Goal: Information Seeking & Learning: Learn about a topic

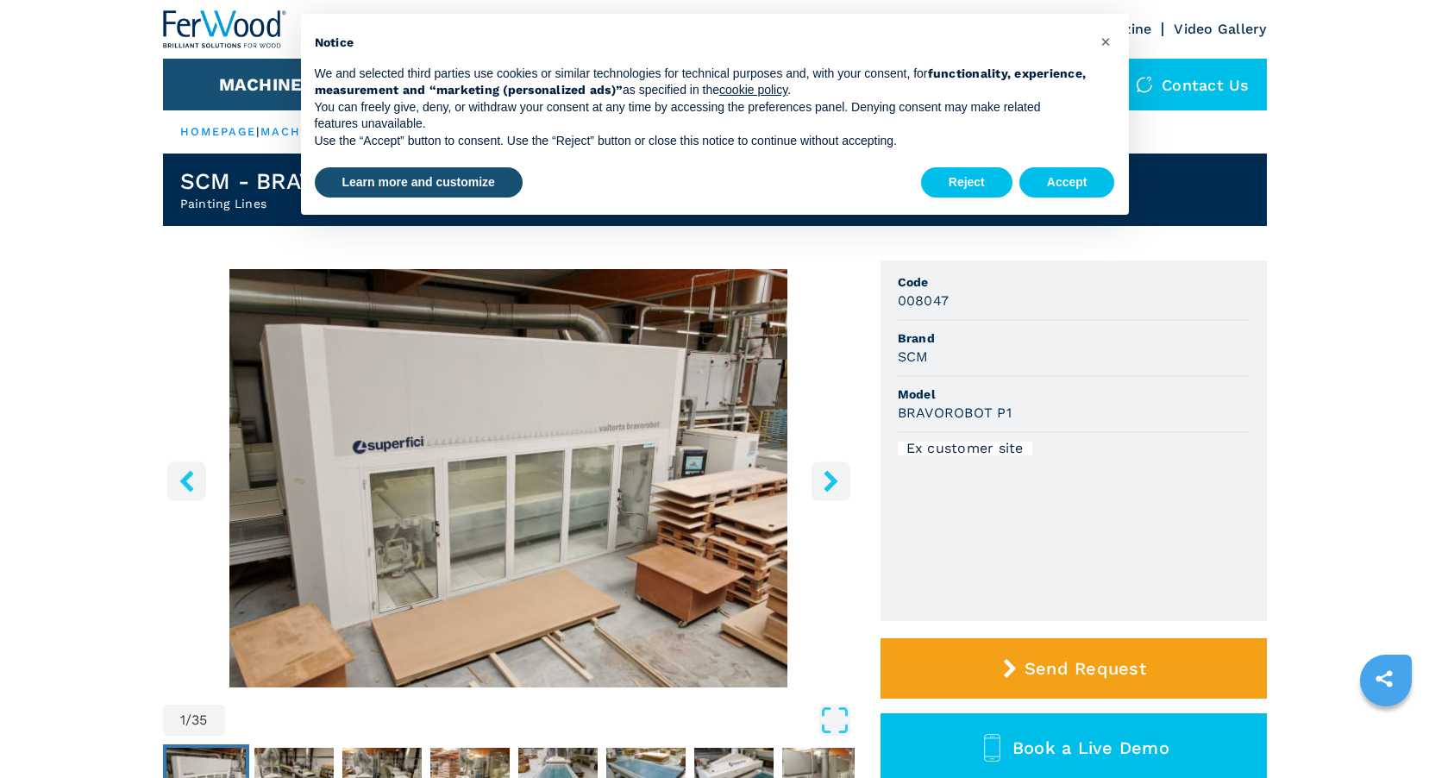
click at [640, 486] on img "Go to Slide 1" at bounding box center [509, 478] width 692 height 418
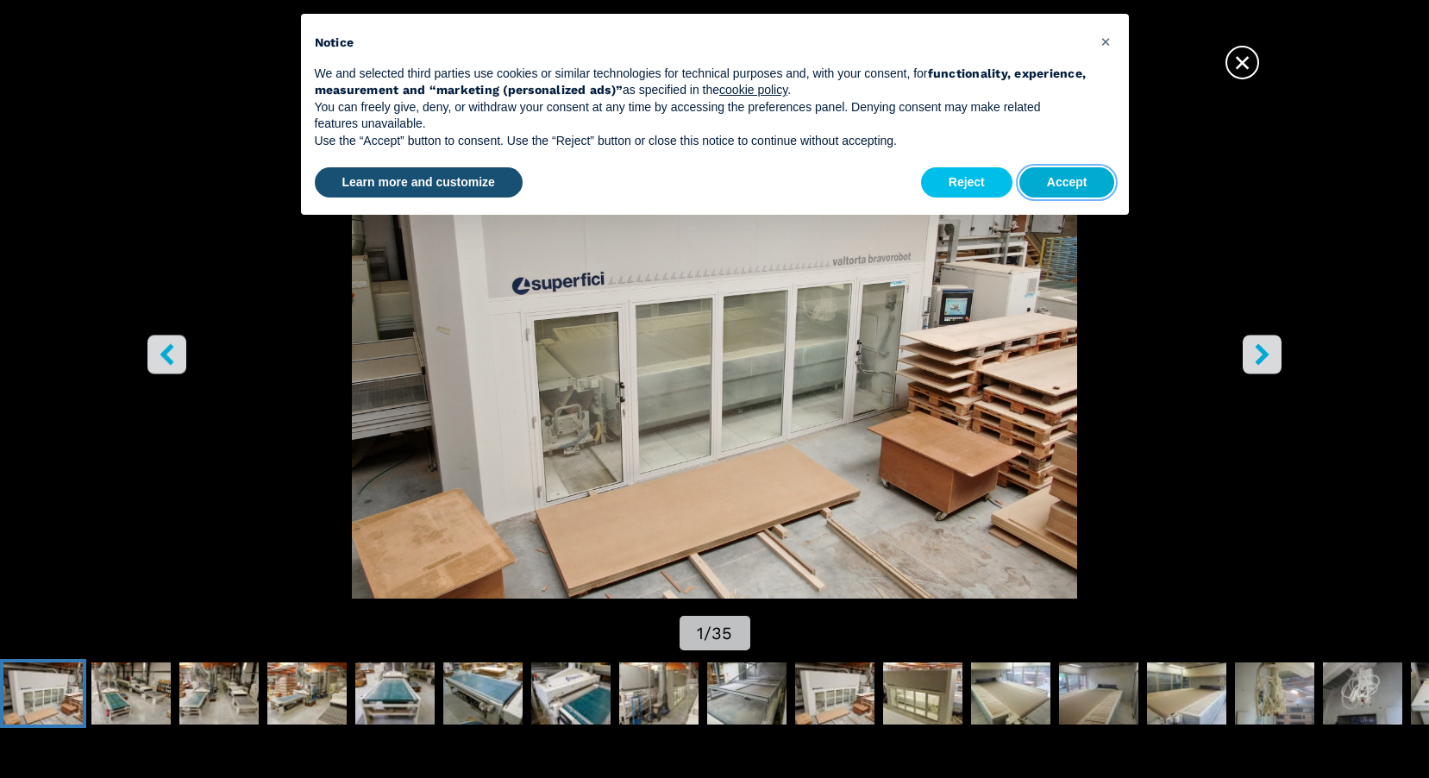
click at [1073, 171] on button "Accept" at bounding box center [1067, 182] width 96 height 31
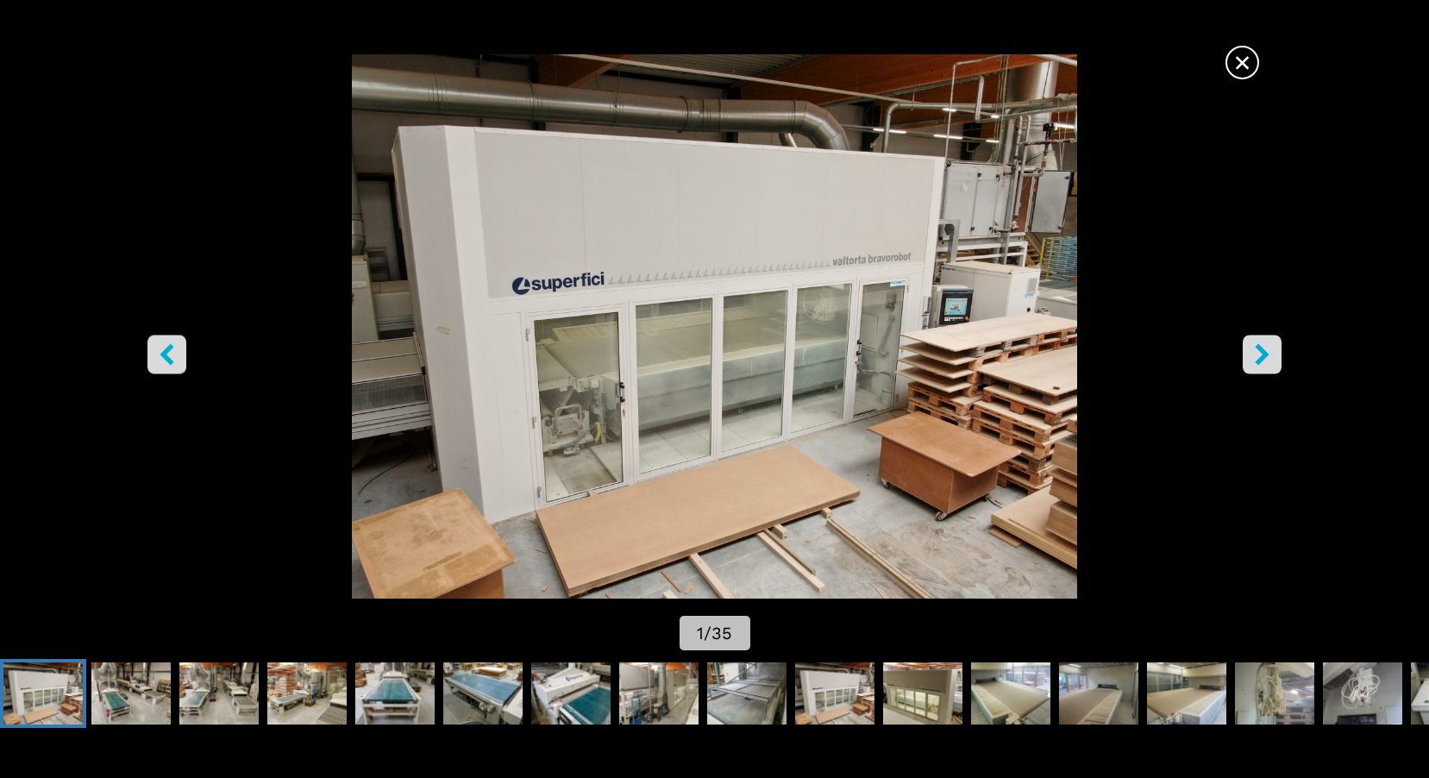
click at [1267, 358] on icon "right-button" at bounding box center [1262, 355] width 22 height 22
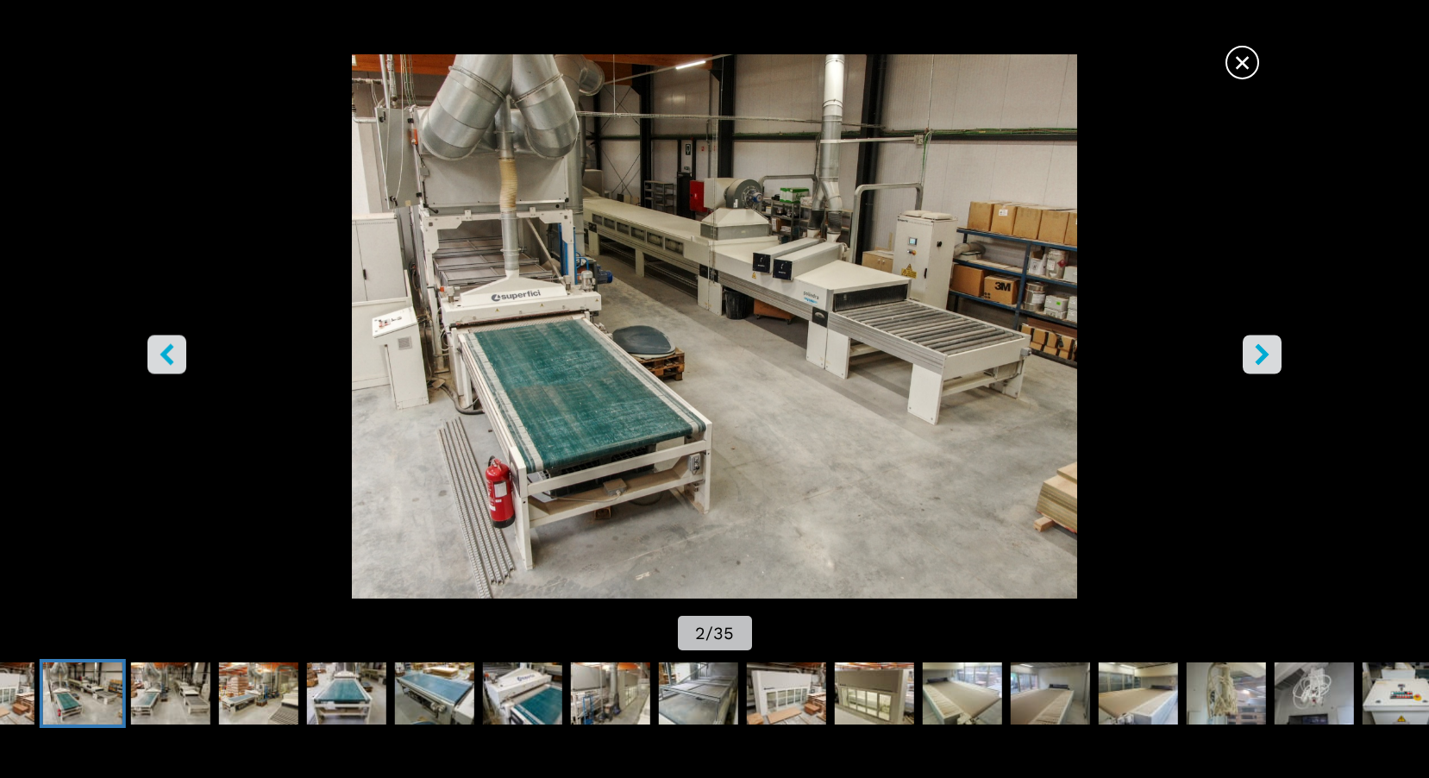
click at [1267, 358] on icon "right-button" at bounding box center [1262, 355] width 22 height 22
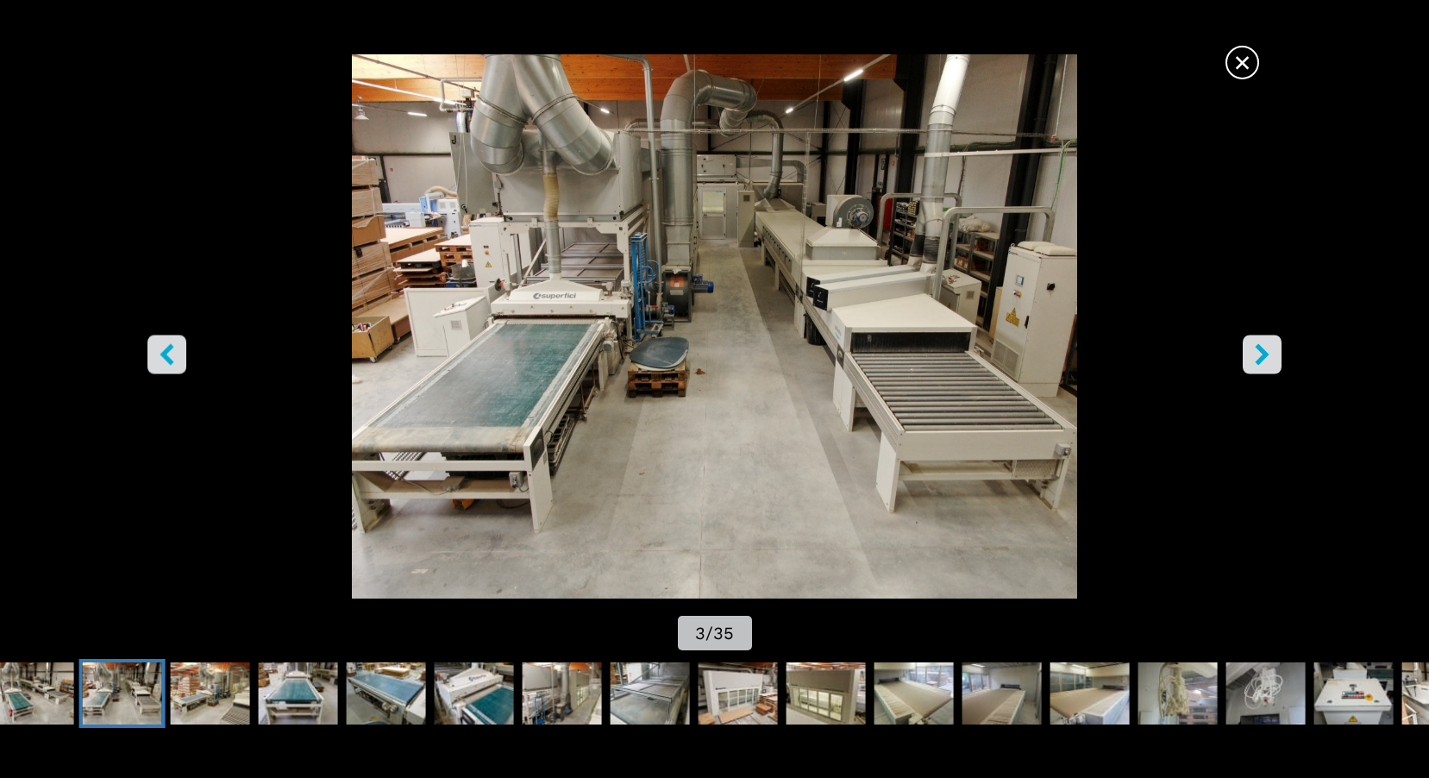
click at [1267, 358] on icon "right-button" at bounding box center [1262, 355] width 22 height 22
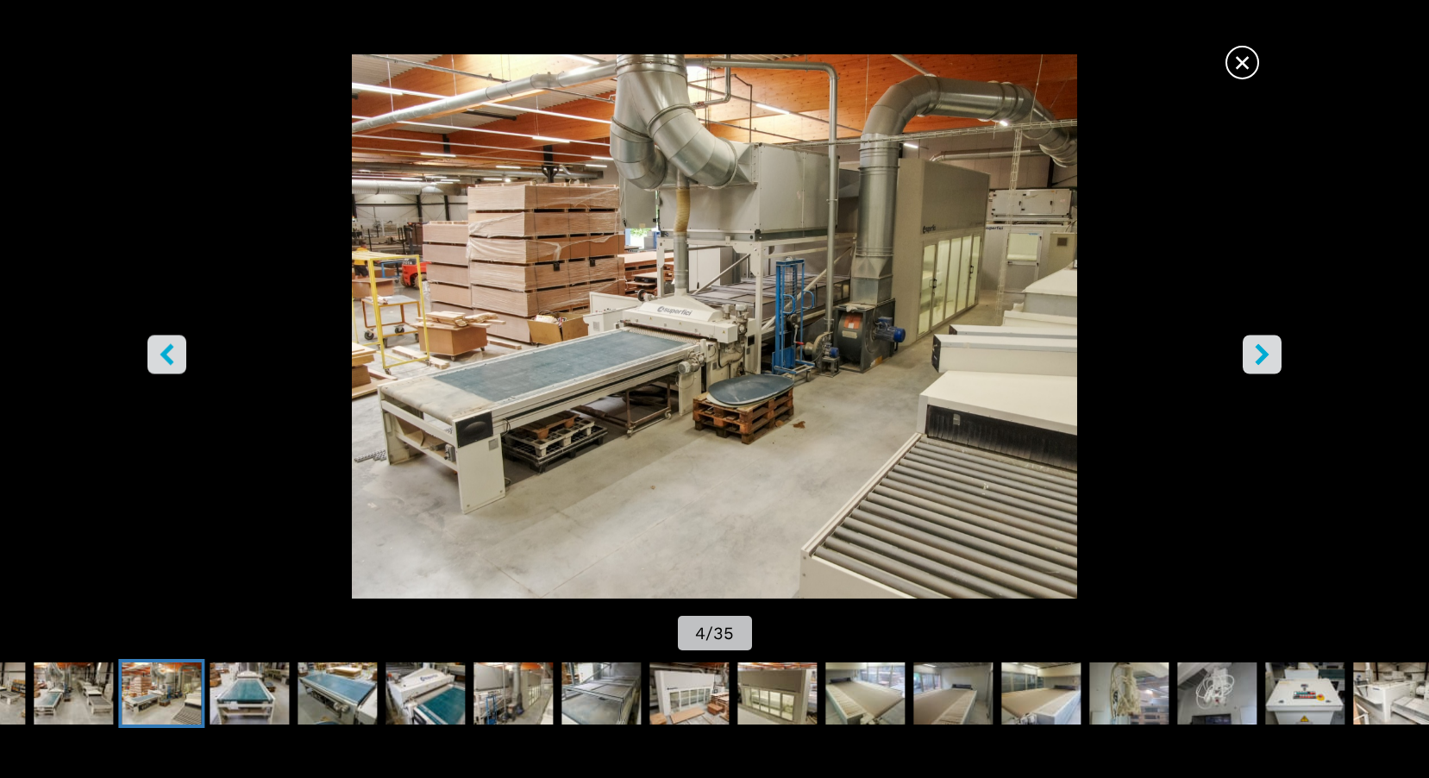
click at [1266, 358] on icon "right-button" at bounding box center [1262, 355] width 22 height 22
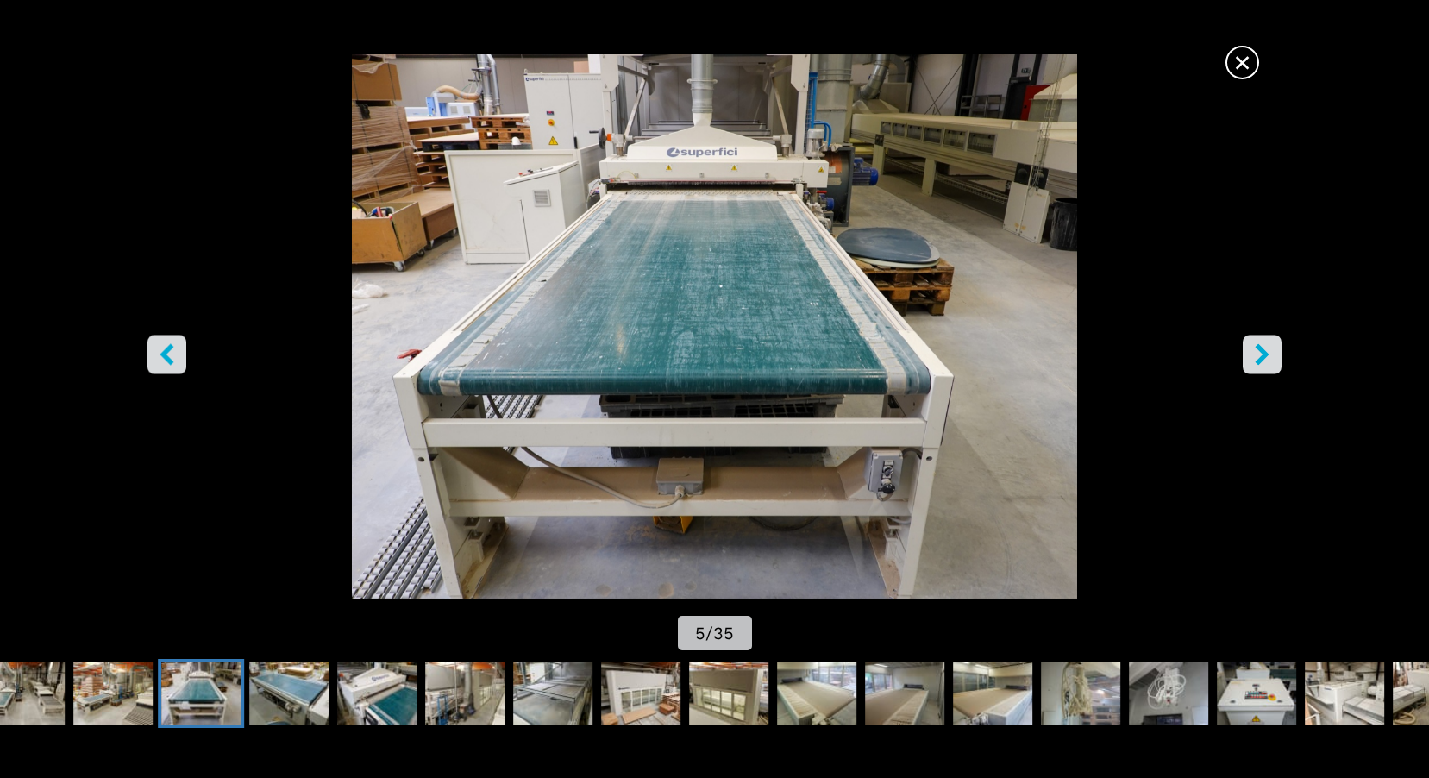
click at [1266, 358] on icon "right-button" at bounding box center [1262, 355] width 14 height 22
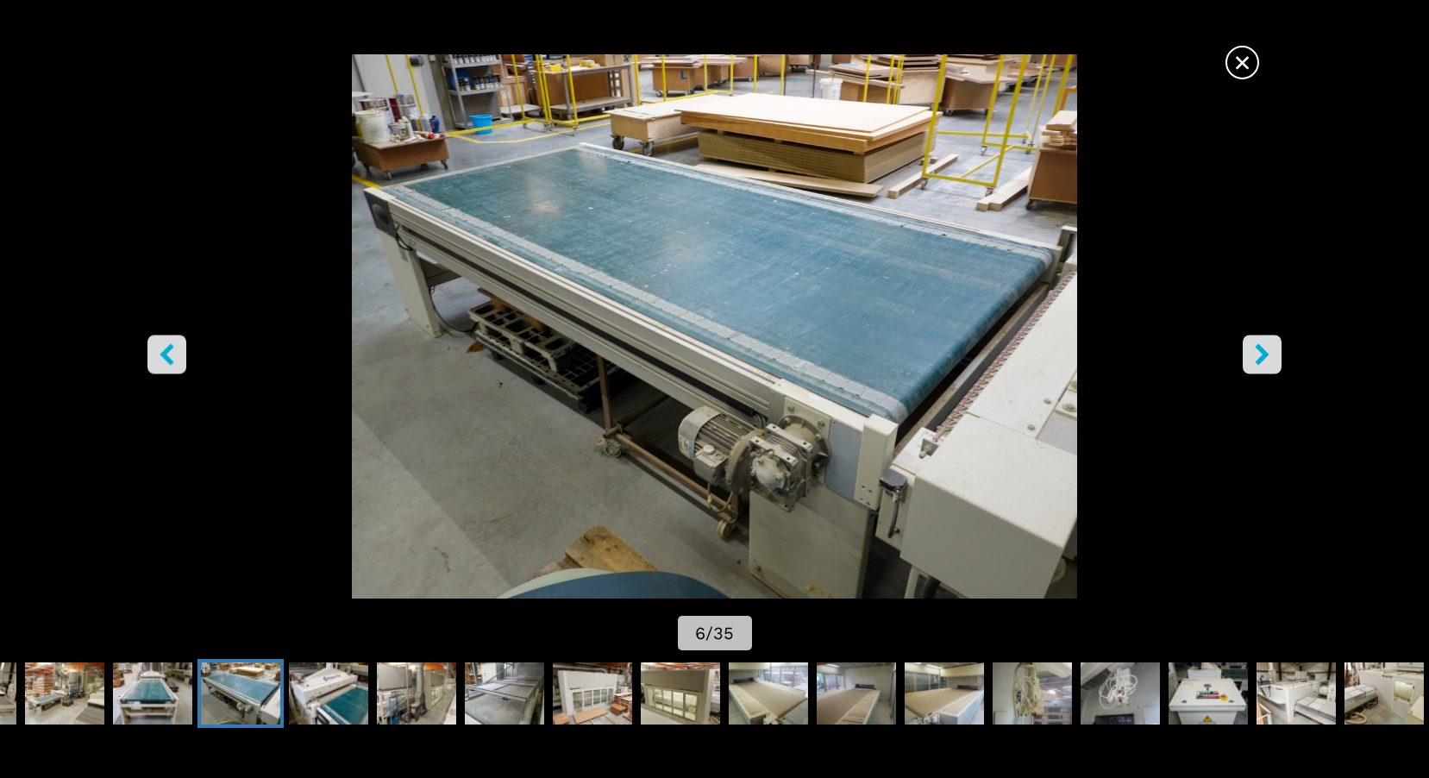
click at [1266, 358] on icon "right-button" at bounding box center [1262, 355] width 14 height 22
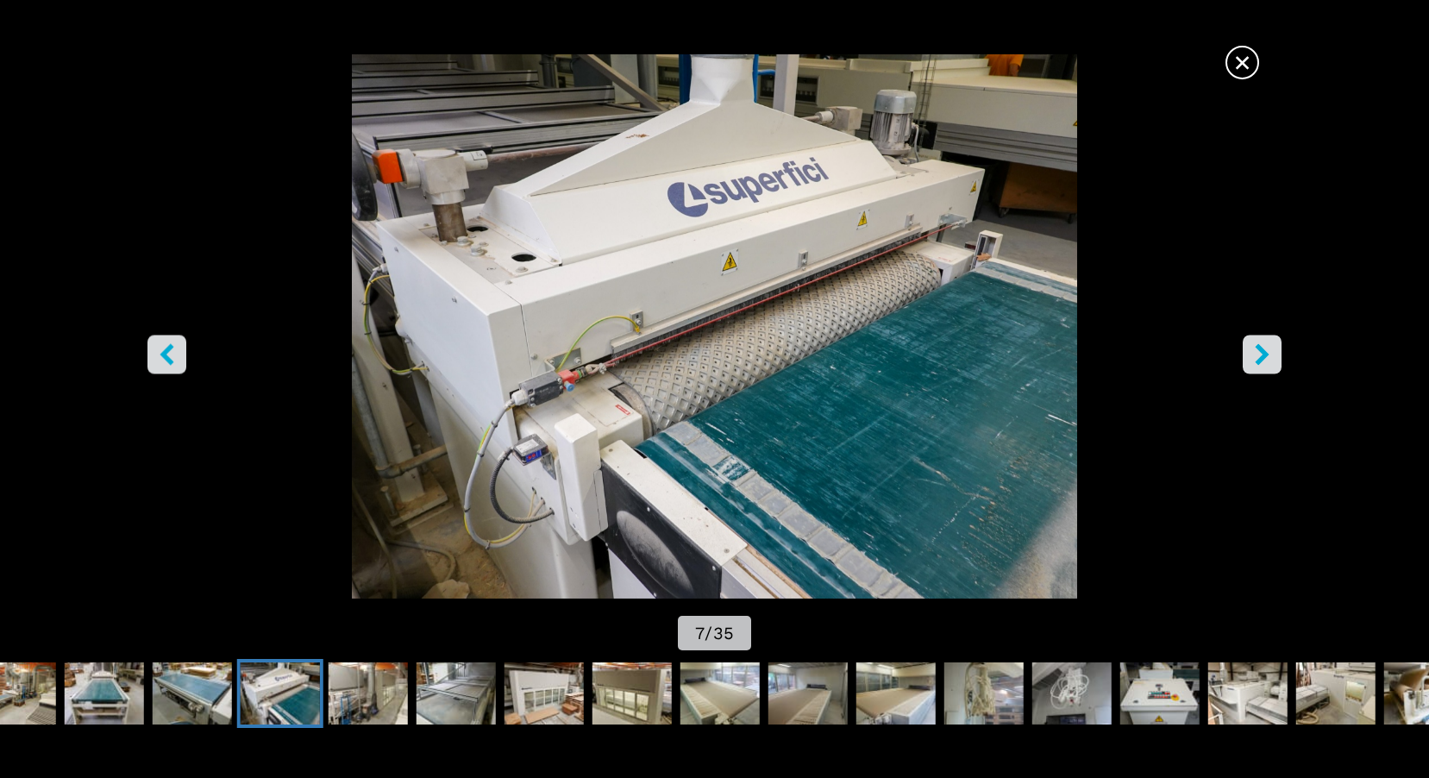
click at [1266, 358] on icon "right-button" at bounding box center [1262, 355] width 14 height 22
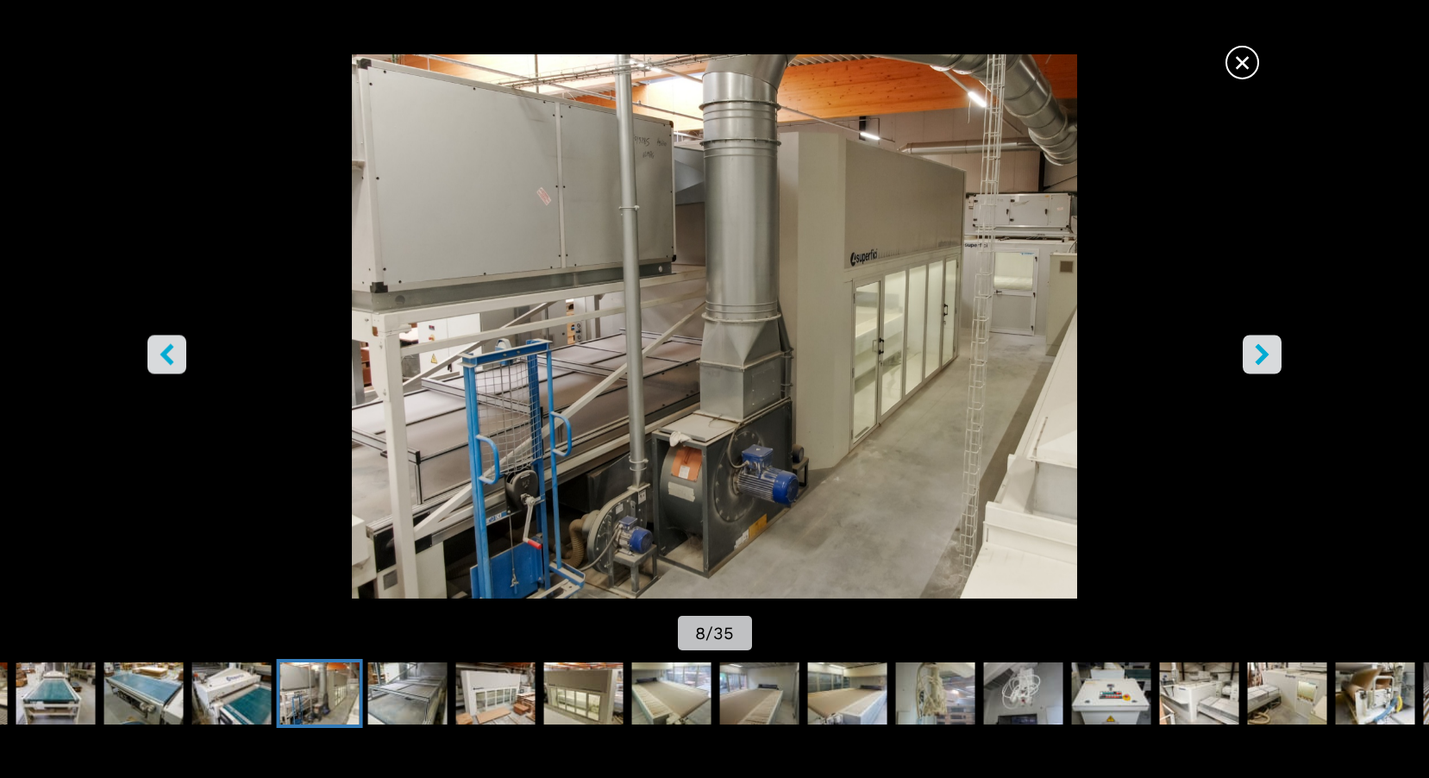
click at [1266, 358] on icon "right-button" at bounding box center [1262, 355] width 14 height 22
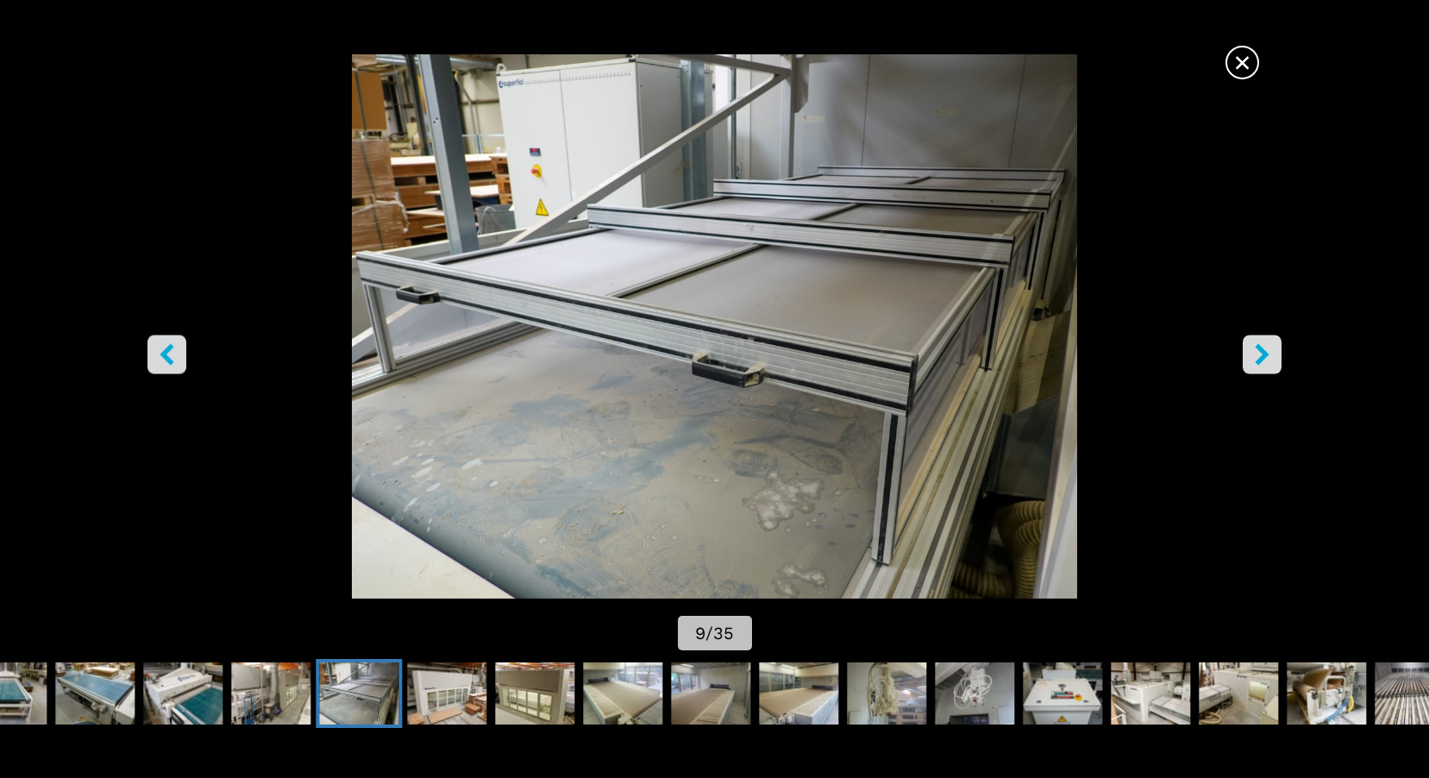
click at [1266, 358] on icon "right-button" at bounding box center [1262, 355] width 14 height 22
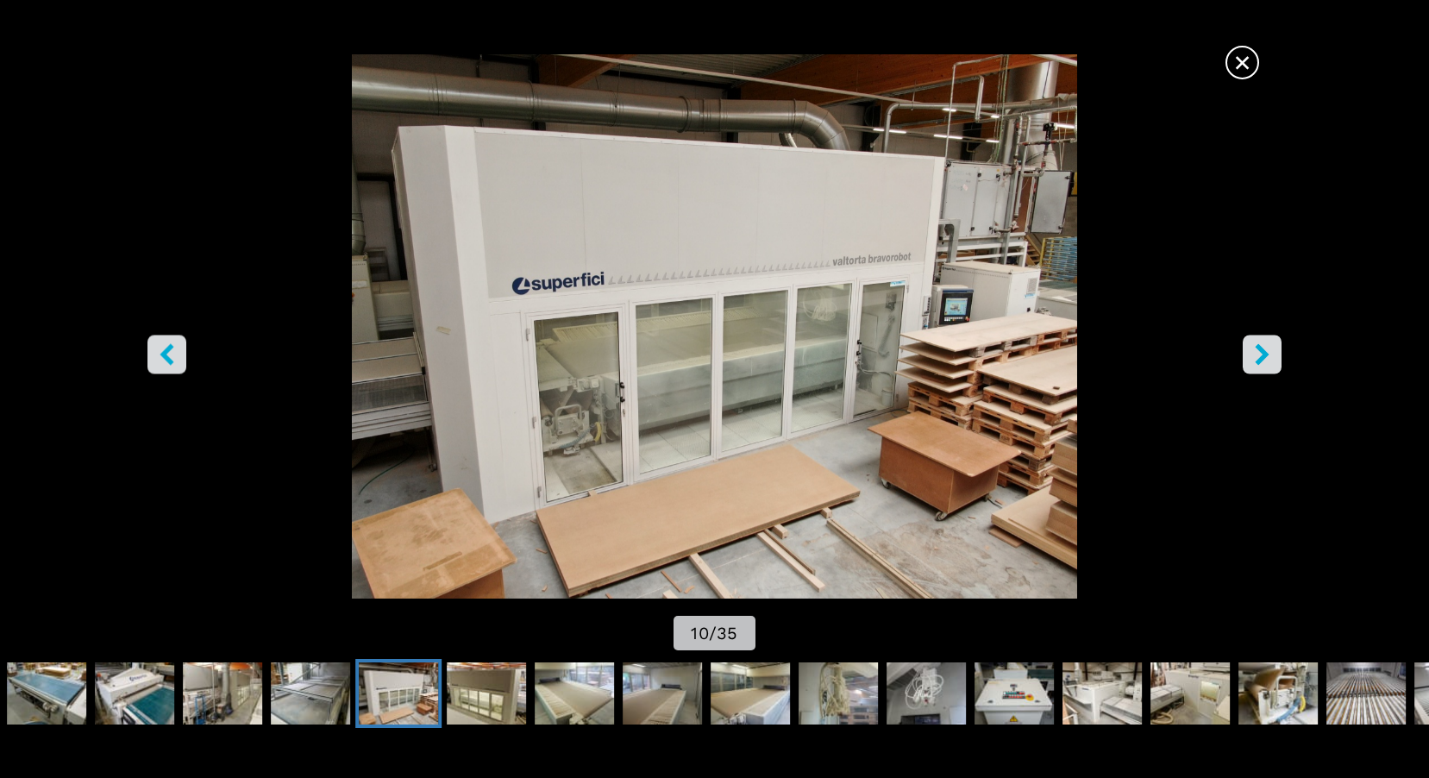
click at [1266, 358] on icon "right-button" at bounding box center [1262, 355] width 14 height 22
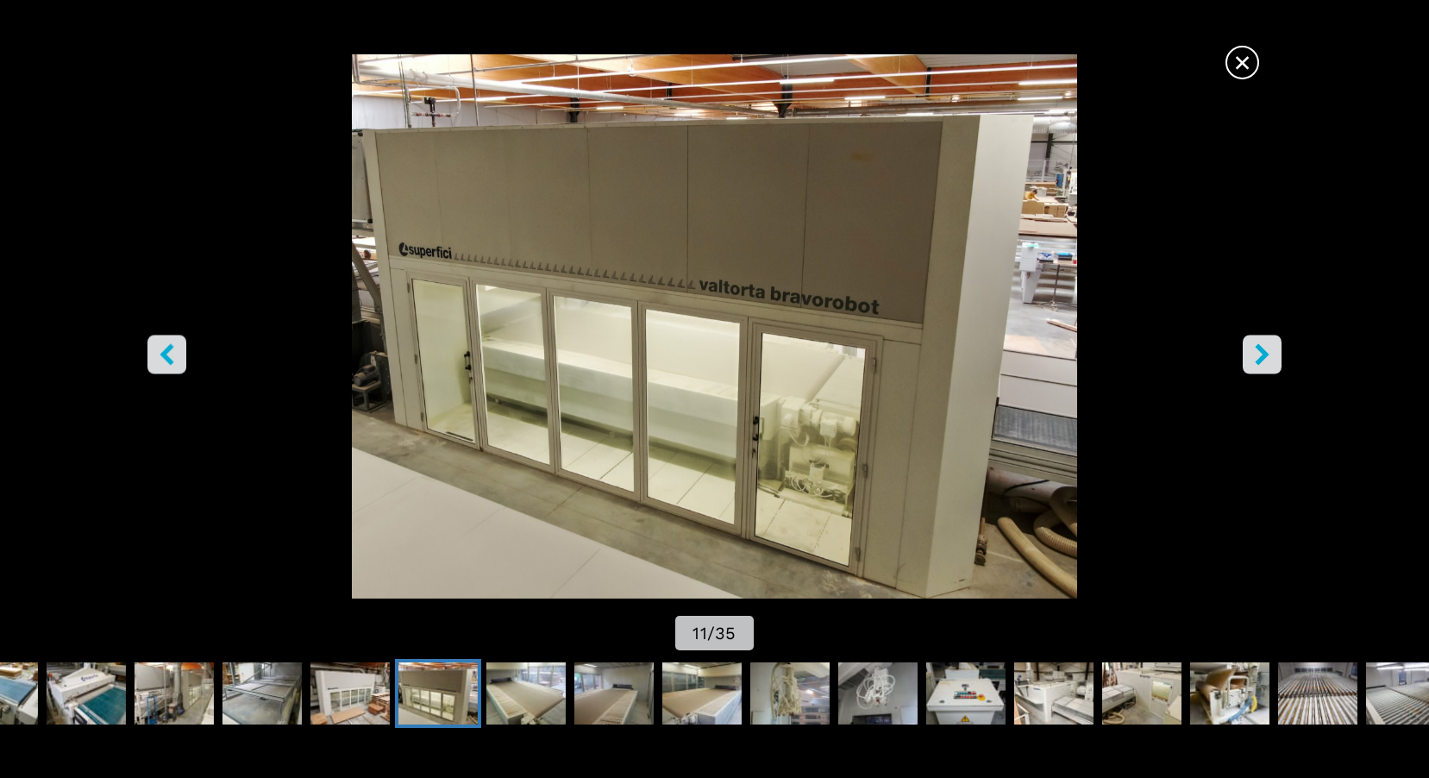
click at [1266, 358] on icon "right-button" at bounding box center [1262, 355] width 14 height 22
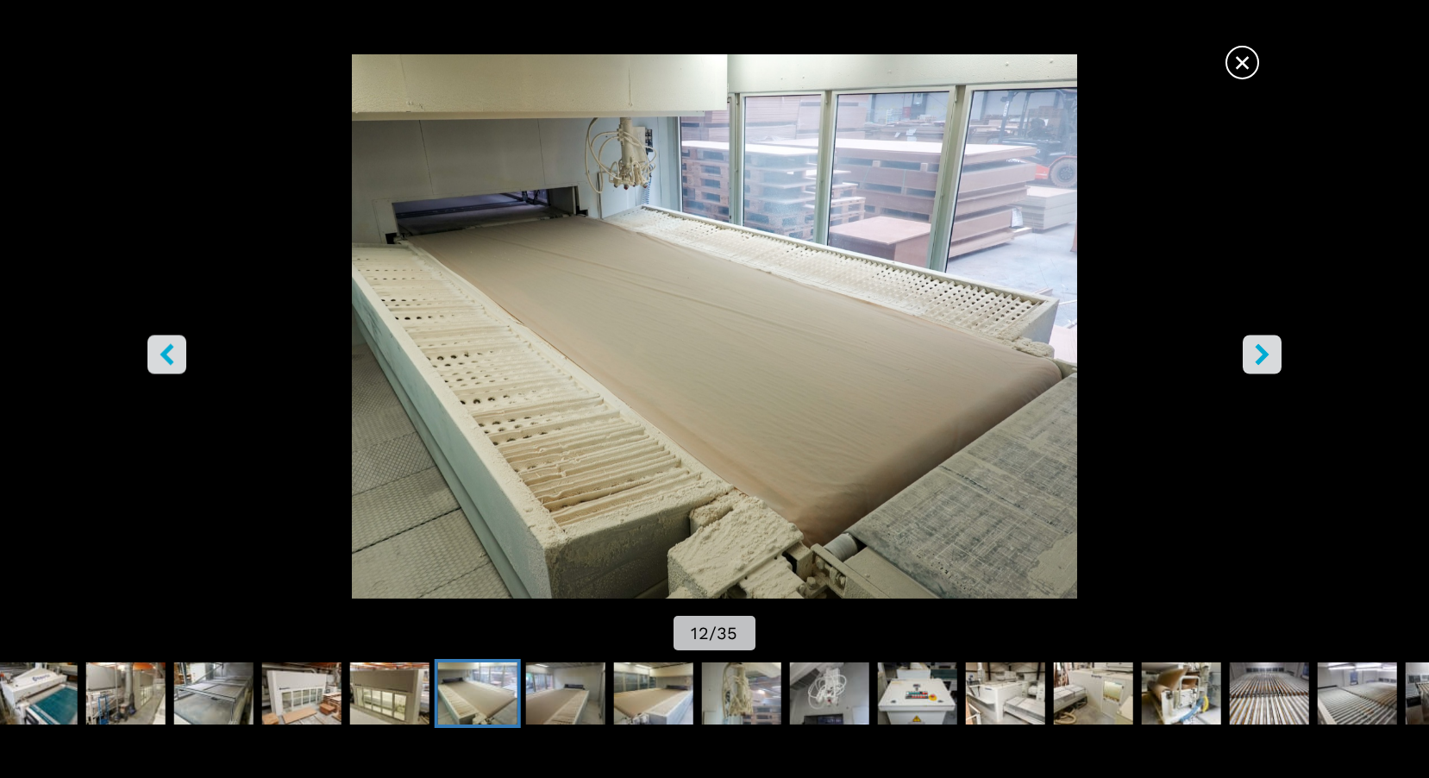
click at [1266, 358] on icon "right-button" at bounding box center [1262, 355] width 14 height 22
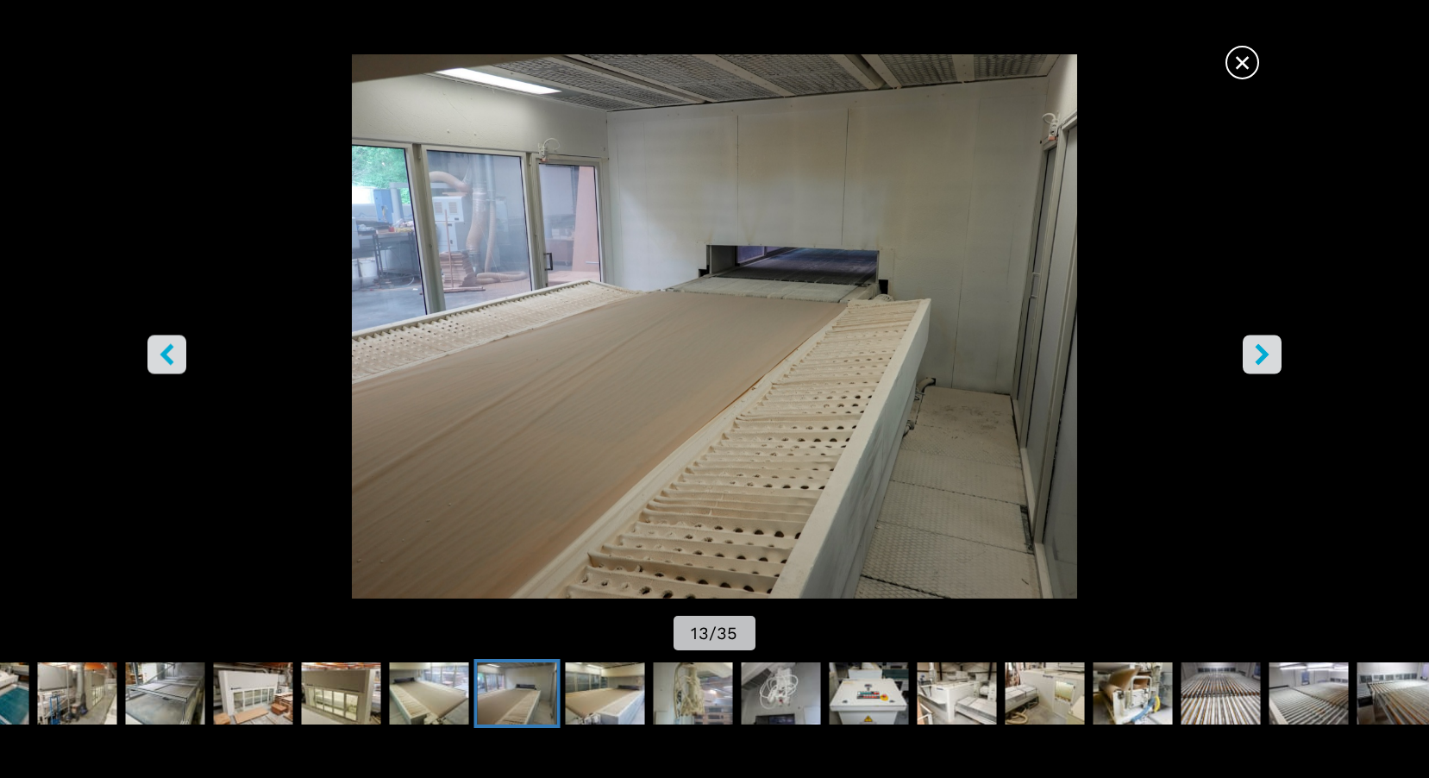
click at [1266, 358] on icon "right-button" at bounding box center [1262, 355] width 14 height 22
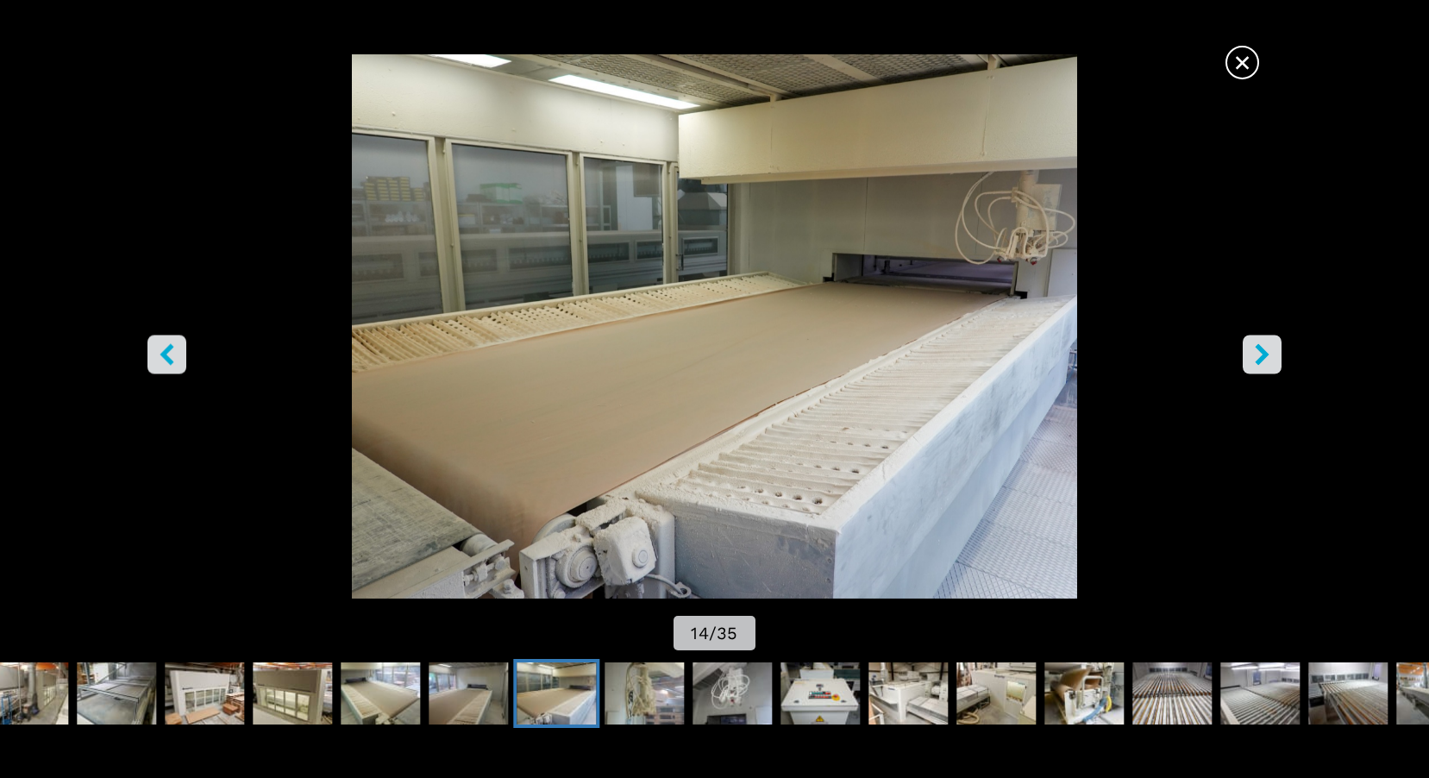
click at [1266, 358] on icon "right-button" at bounding box center [1262, 355] width 14 height 22
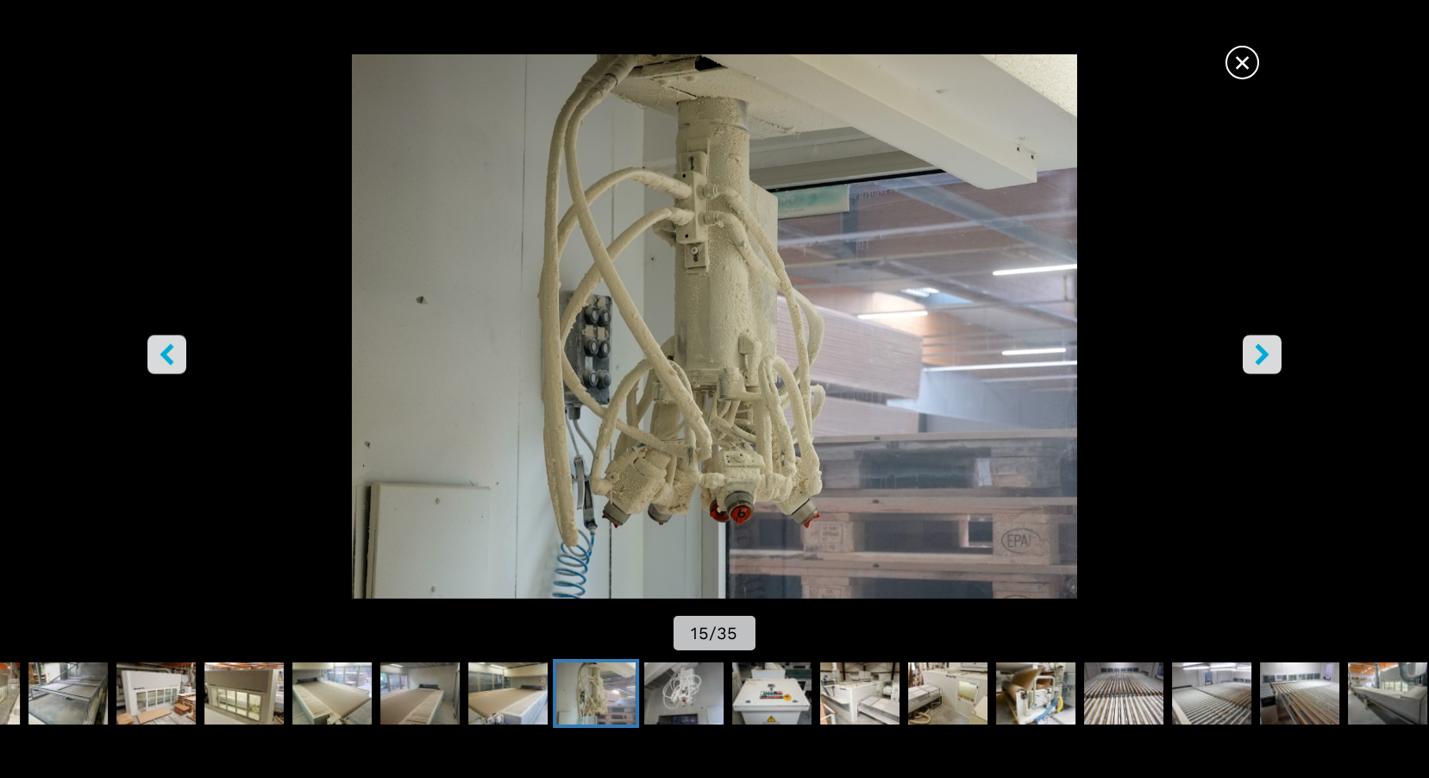
click at [1266, 358] on icon "right-button" at bounding box center [1262, 355] width 14 height 22
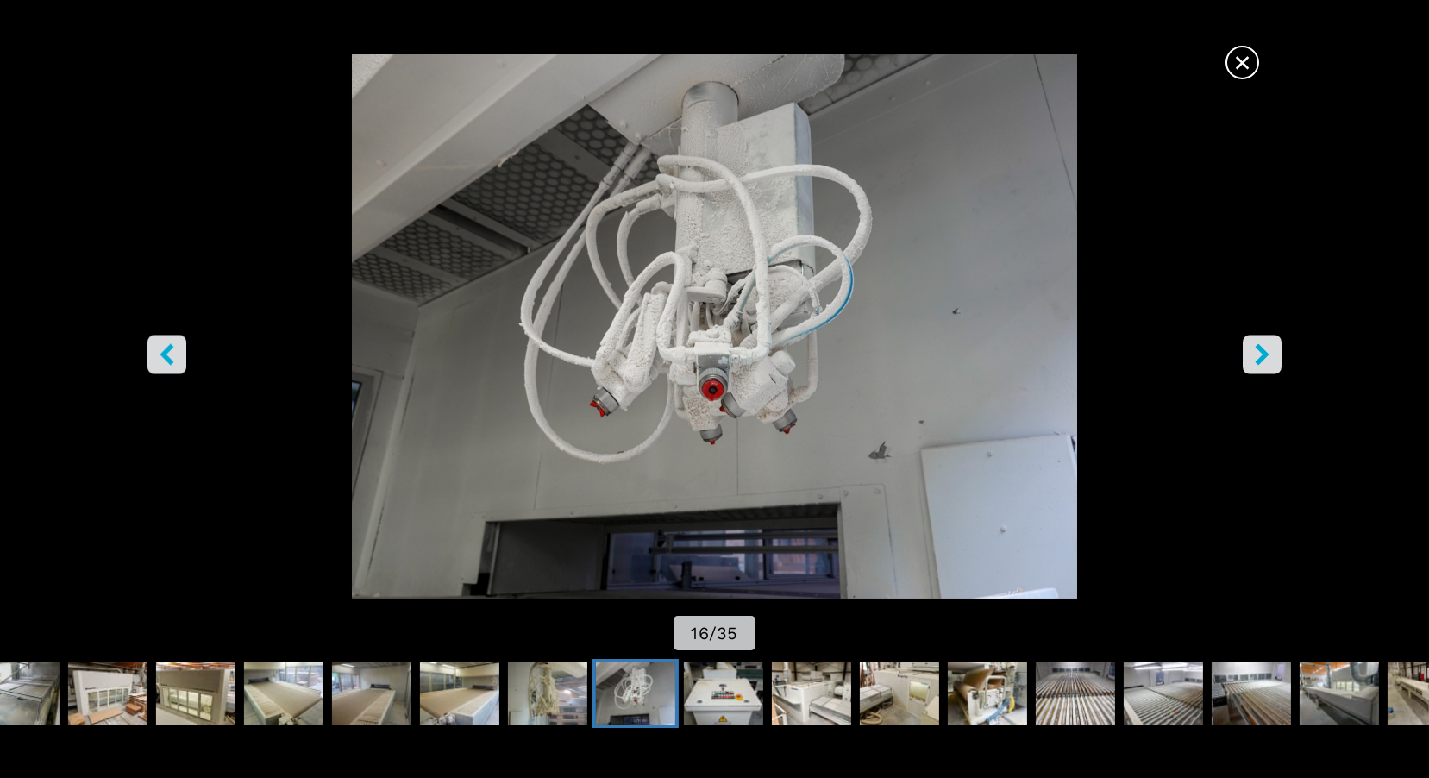
click at [1266, 358] on icon "right-button" at bounding box center [1262, 355] width 14 height 22
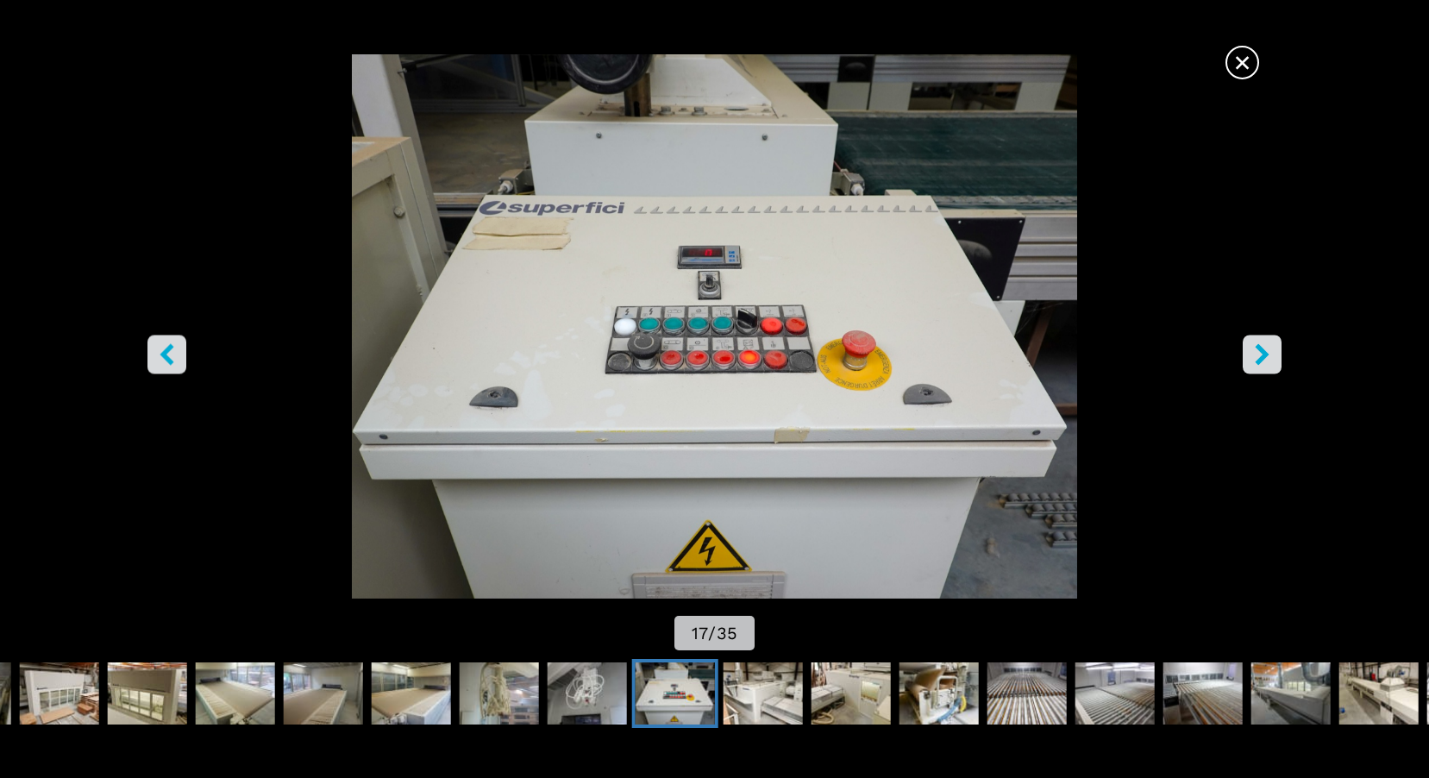
click at [1266, 358] on icon "right-button" at bounding box center [1262, 355] width 14 height 22
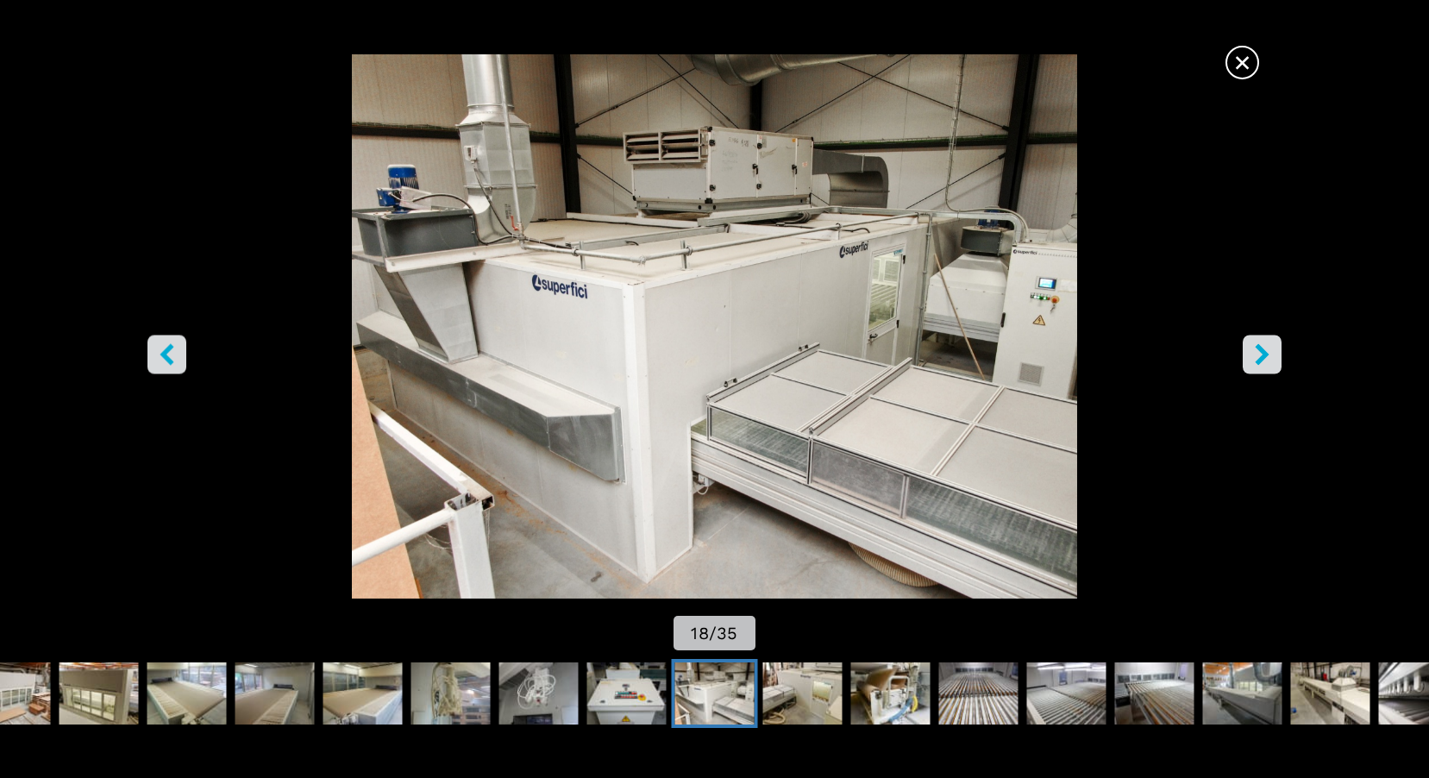
click at [1266, 358] on icon "right-button" at bounding box center [1262, 355] width 14 height 22
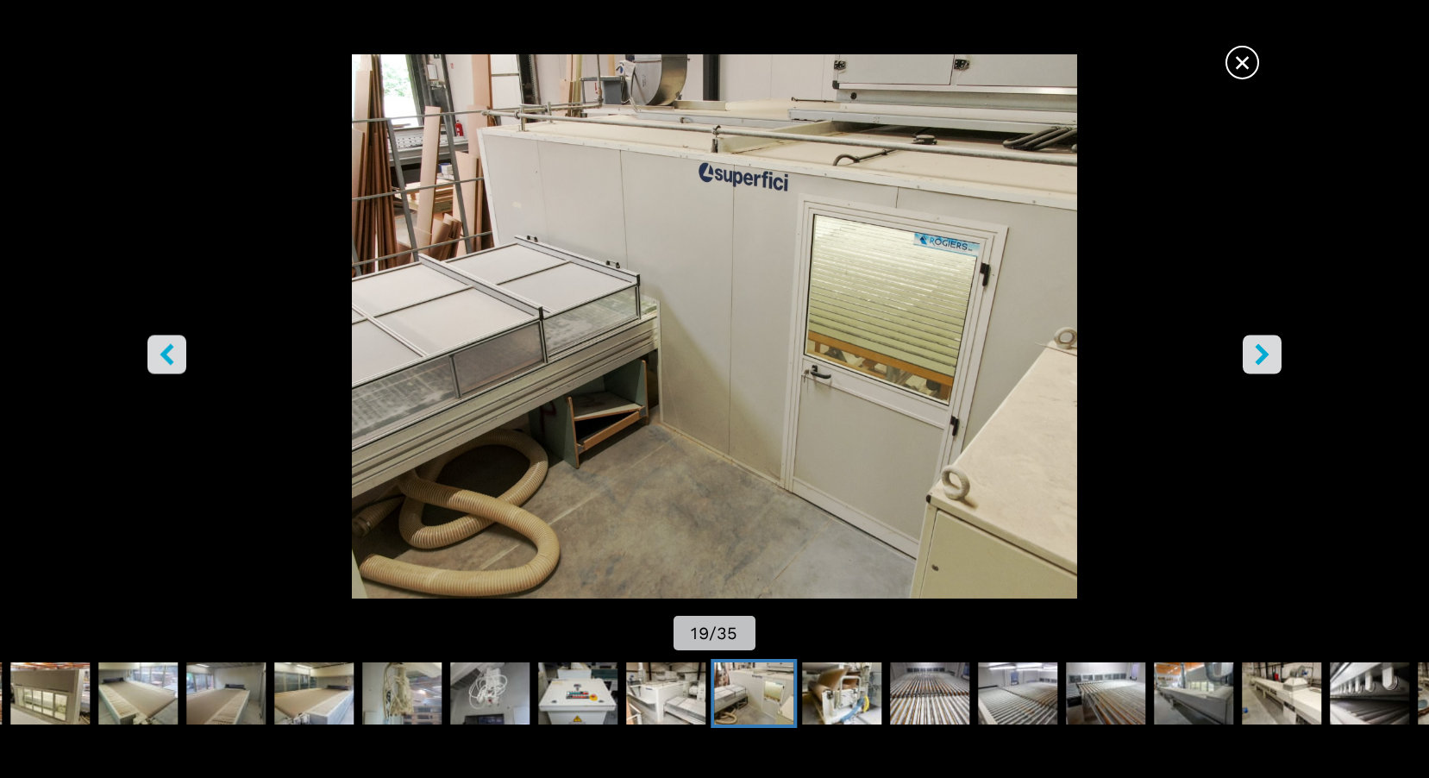
click at [1266, 358] on icon "right-button" at bounding box center [1262, 355] width 14 height 22
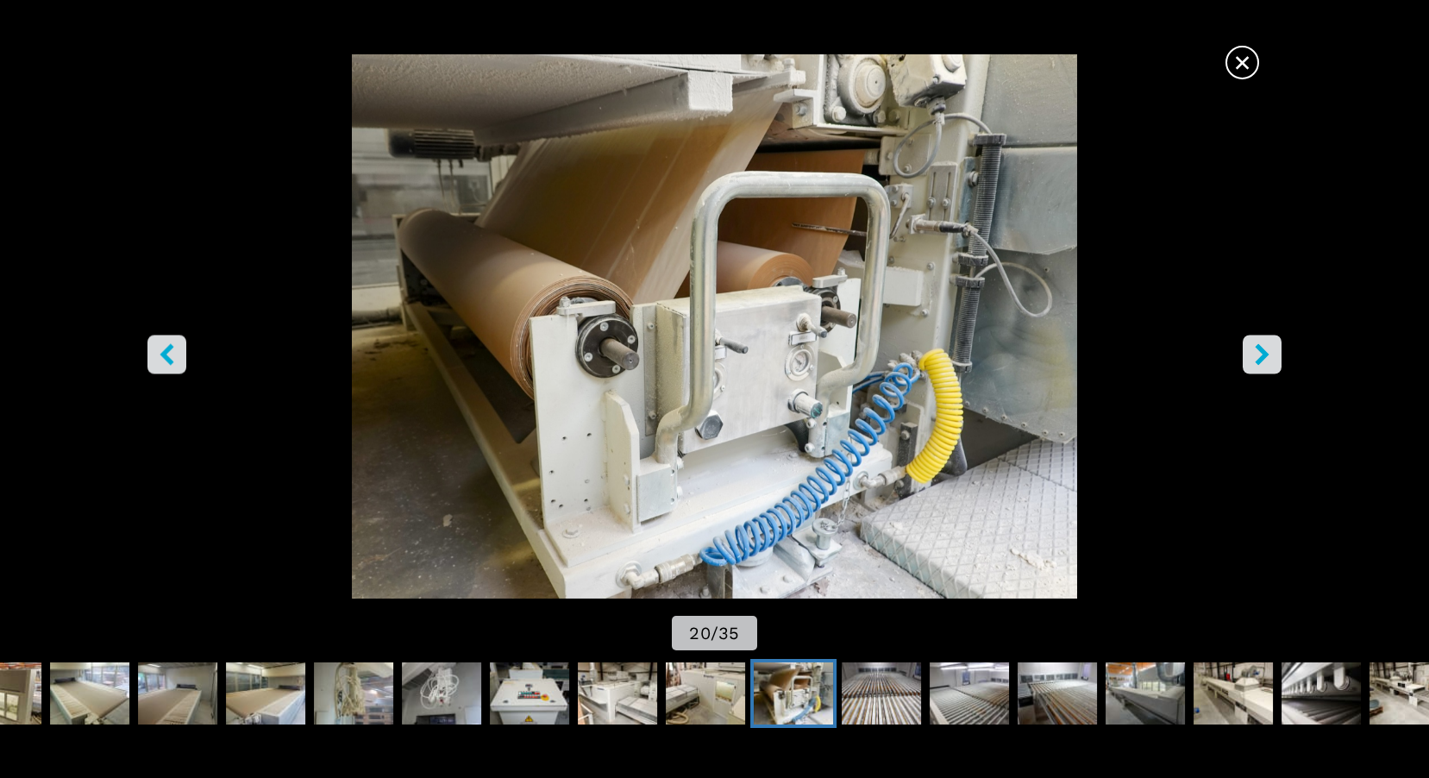
click at [1266, 358] on icon "right-button" at bounding box center [1262, 355] width 14 height 22
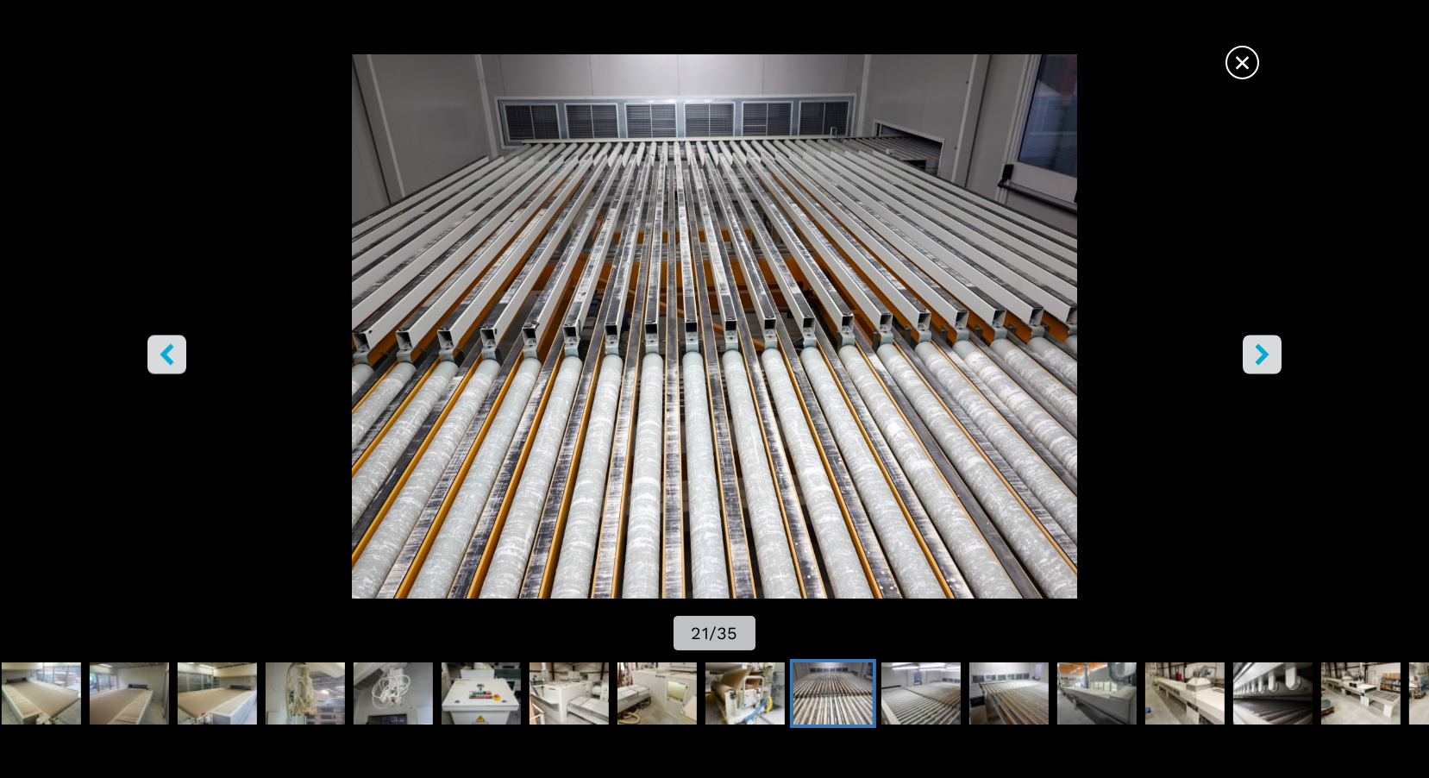
click at [1266, 358] on icon "right-button" at bounding box center [1262, 355] width 14 height 22
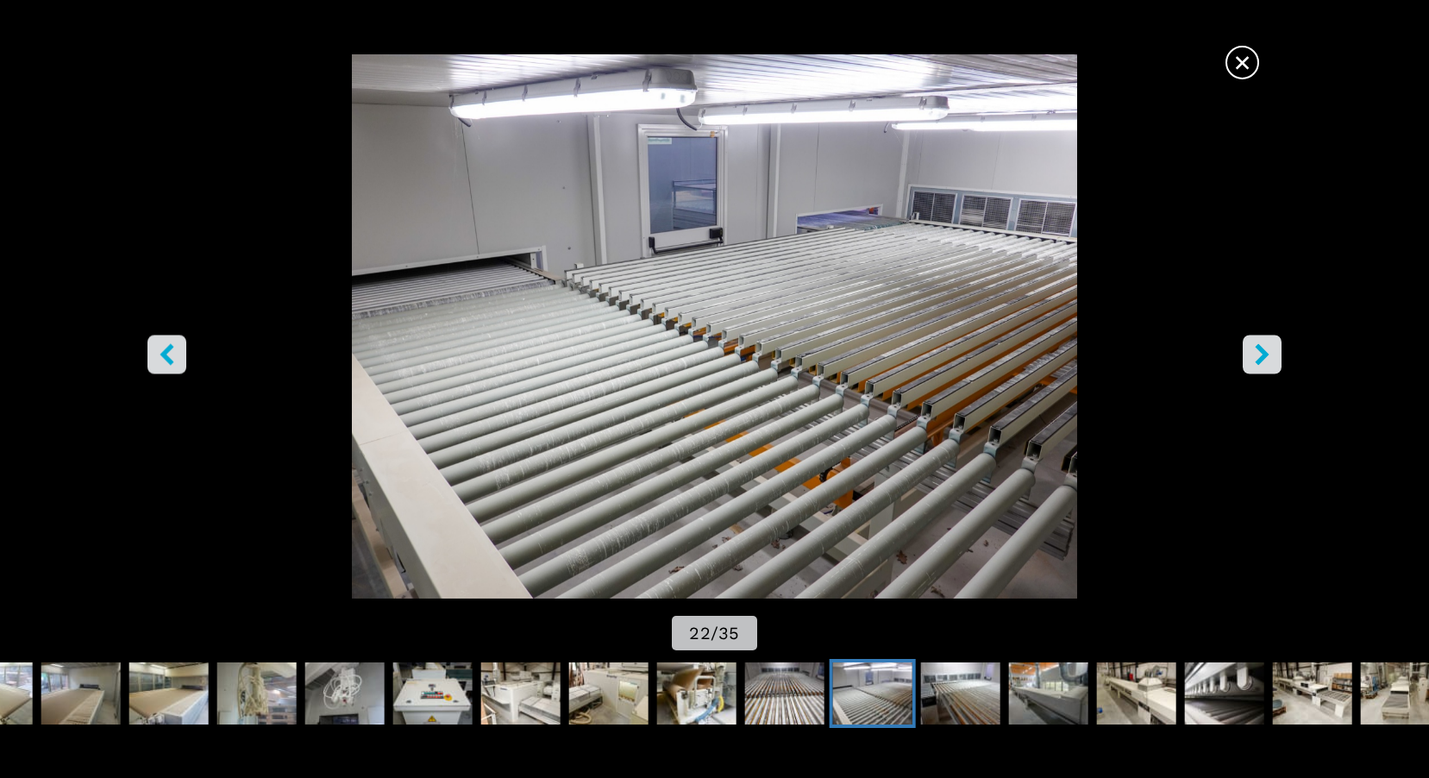
click at [1266, 358] on icon "right-button" at bounding box center [1262, 355] width 14 height 22
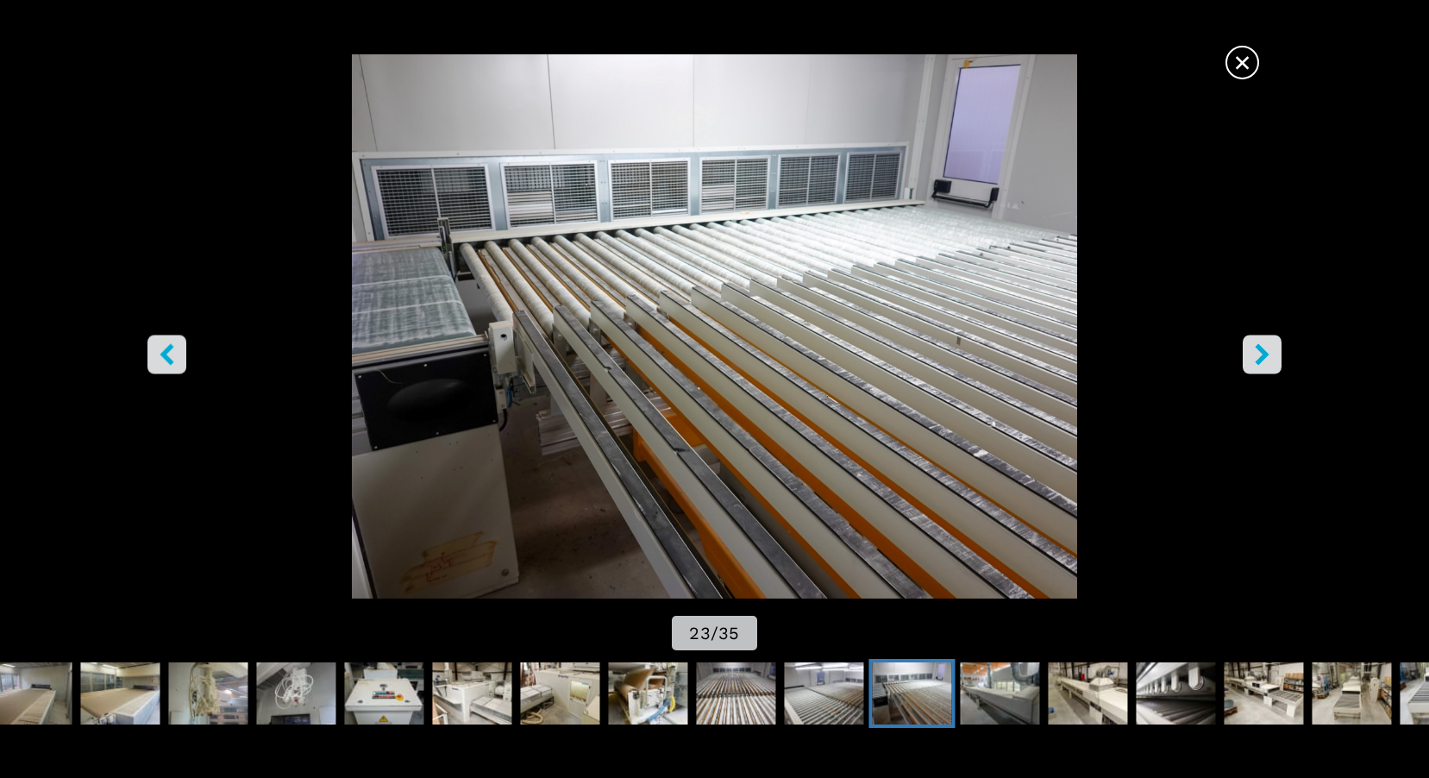
click at [1266, 358] on icon "right-button" at bounding box center [1262, 355] width 14 height 22
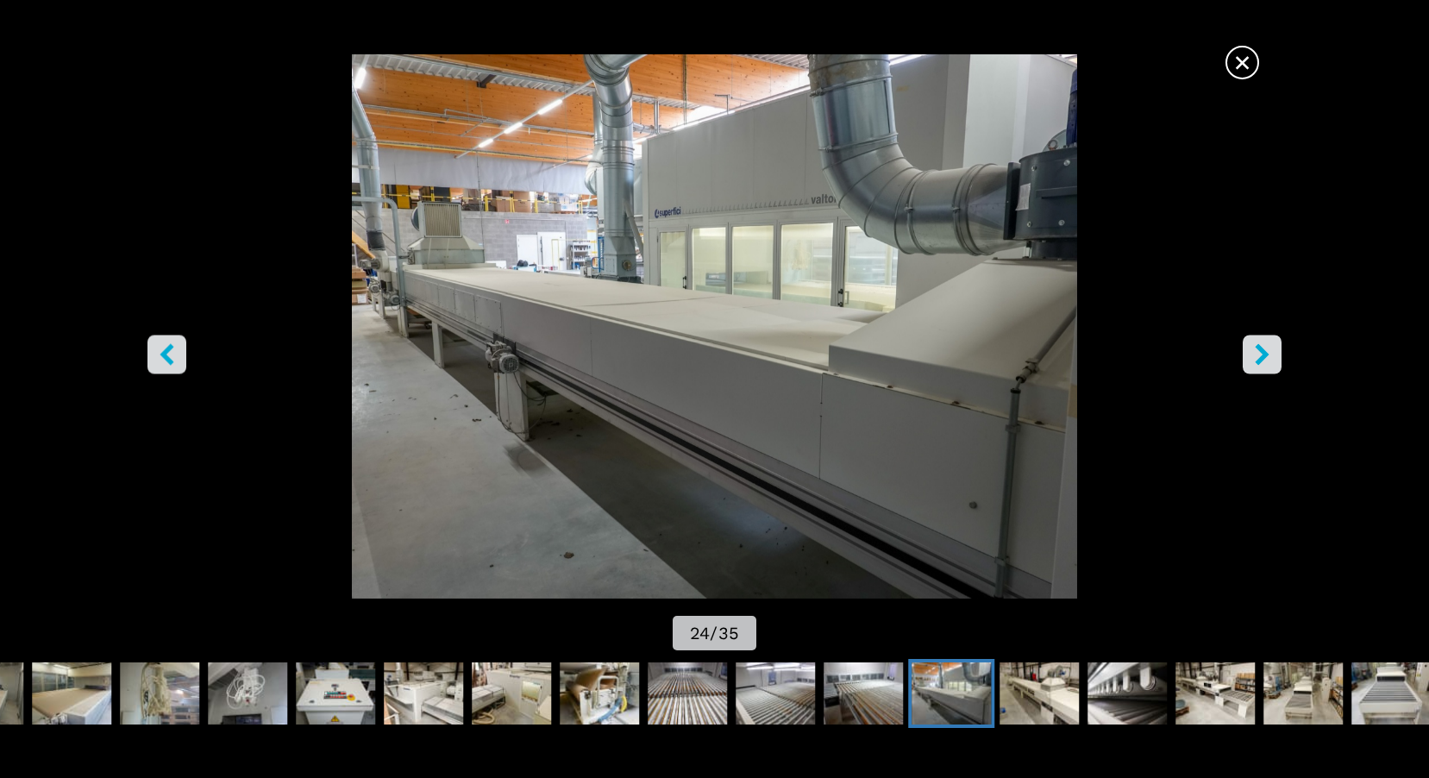
click at [1266, 358] on icon "right-button" at bounding box center [1262, 355] width 14 height 22
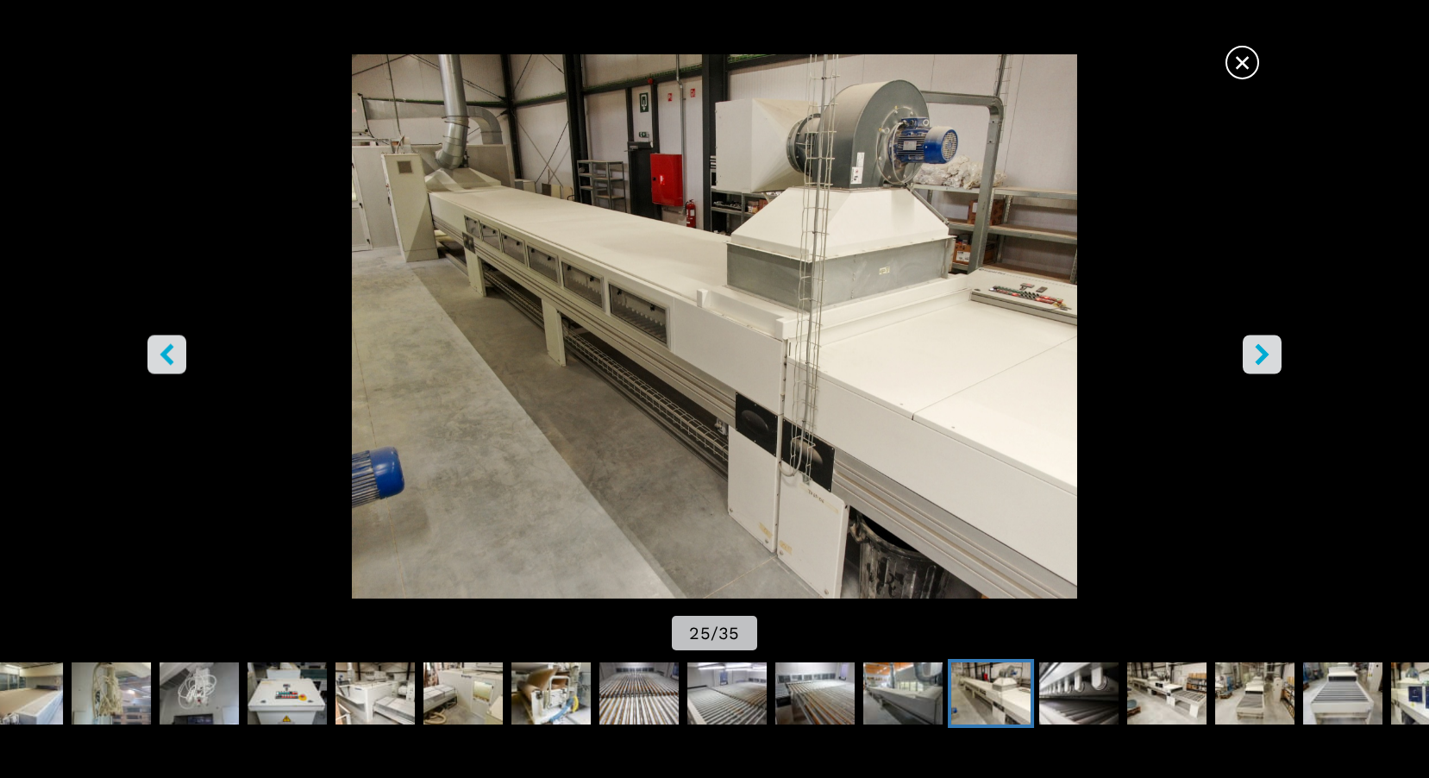
click at [1266, 358] on icon "right-button" at bounding box center [1262, 355] width 14 height 22
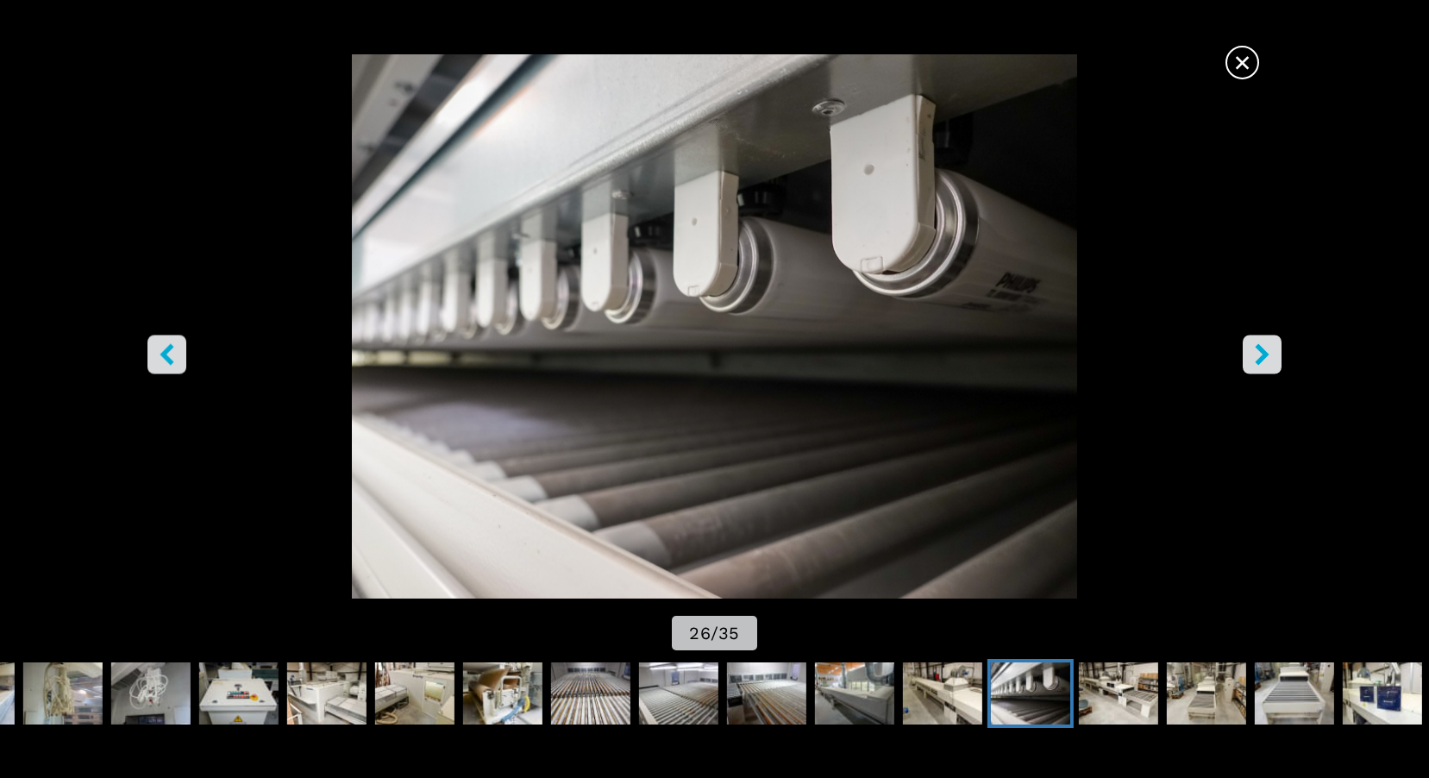
click at [1266, 358] on icon "right-button" at bounding box center [1262, 355] width 14 height 22
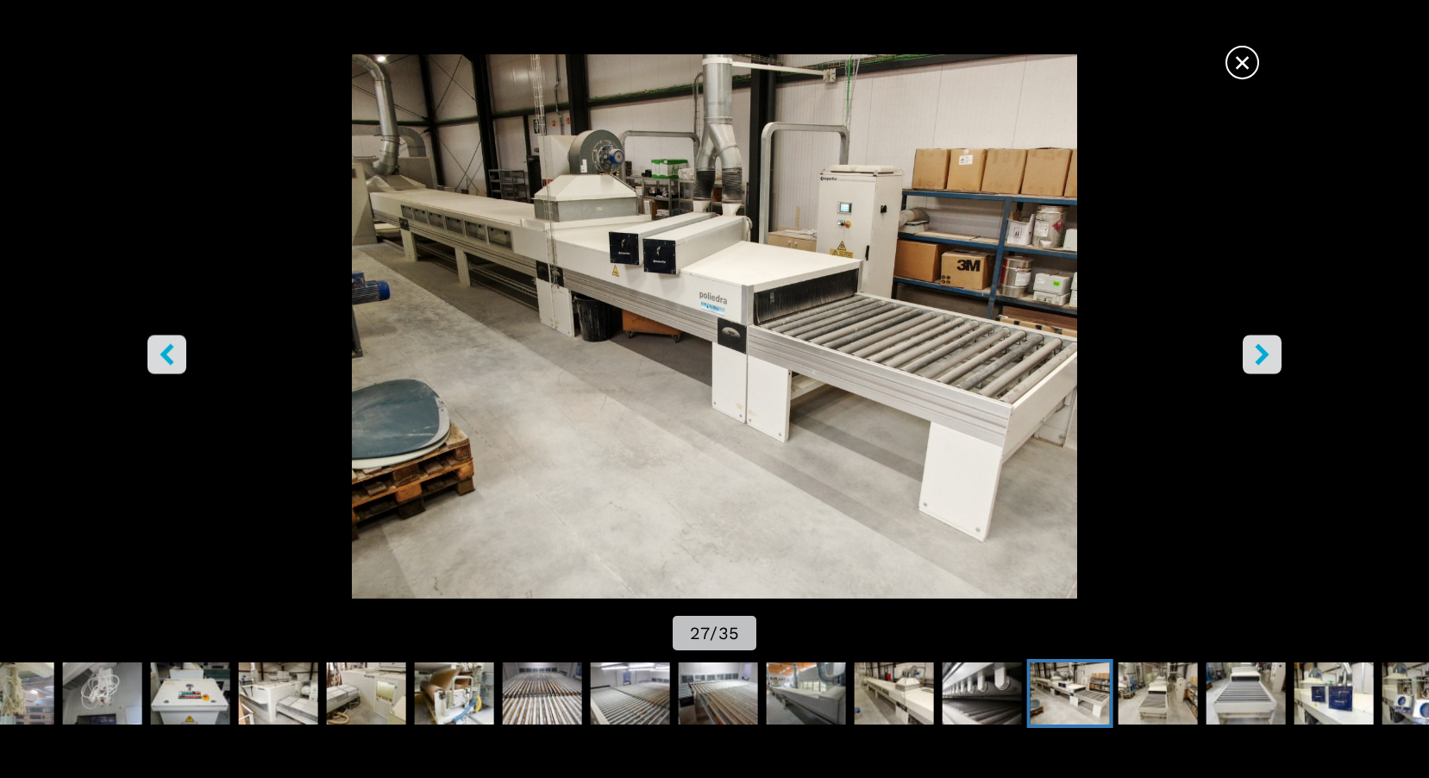
click at [1266, 358] on icon "right-button" at bounding box center [1262, 355] width 14 height 22
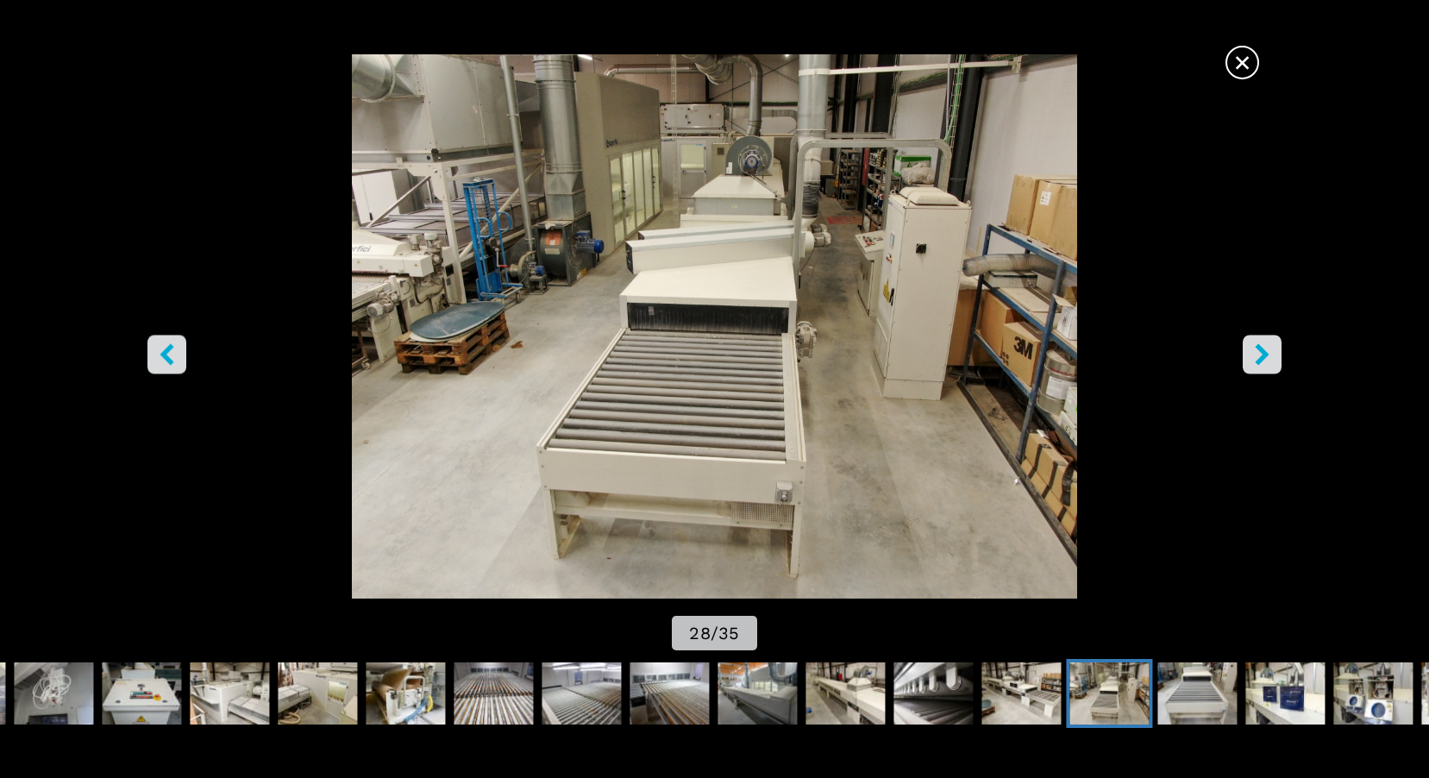
click at [1266, 358] on icon "right-button" at bounding box center [1262, 355] width 14 height 22
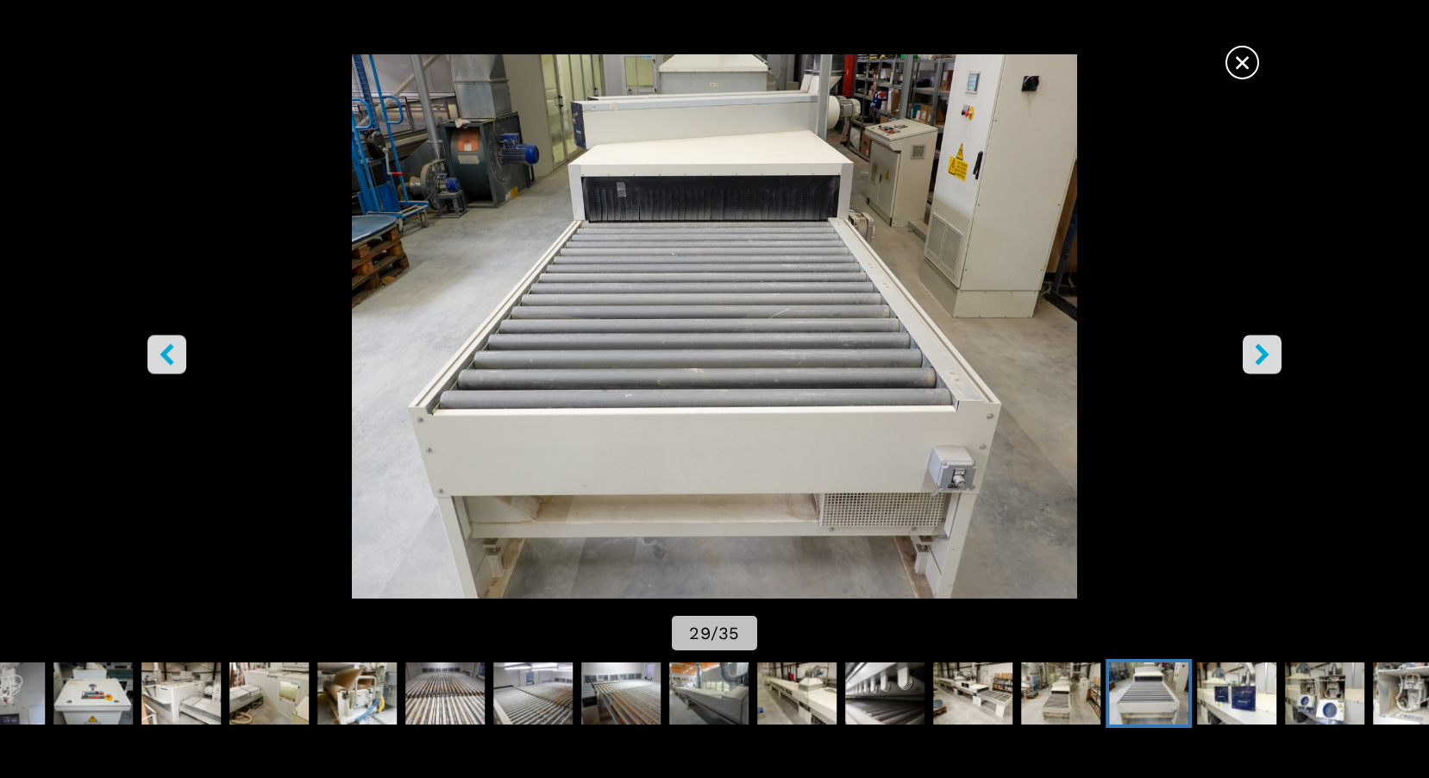
click at [1236, 63] on span "×" at bounding box center [1242, 59] width 30 height 30
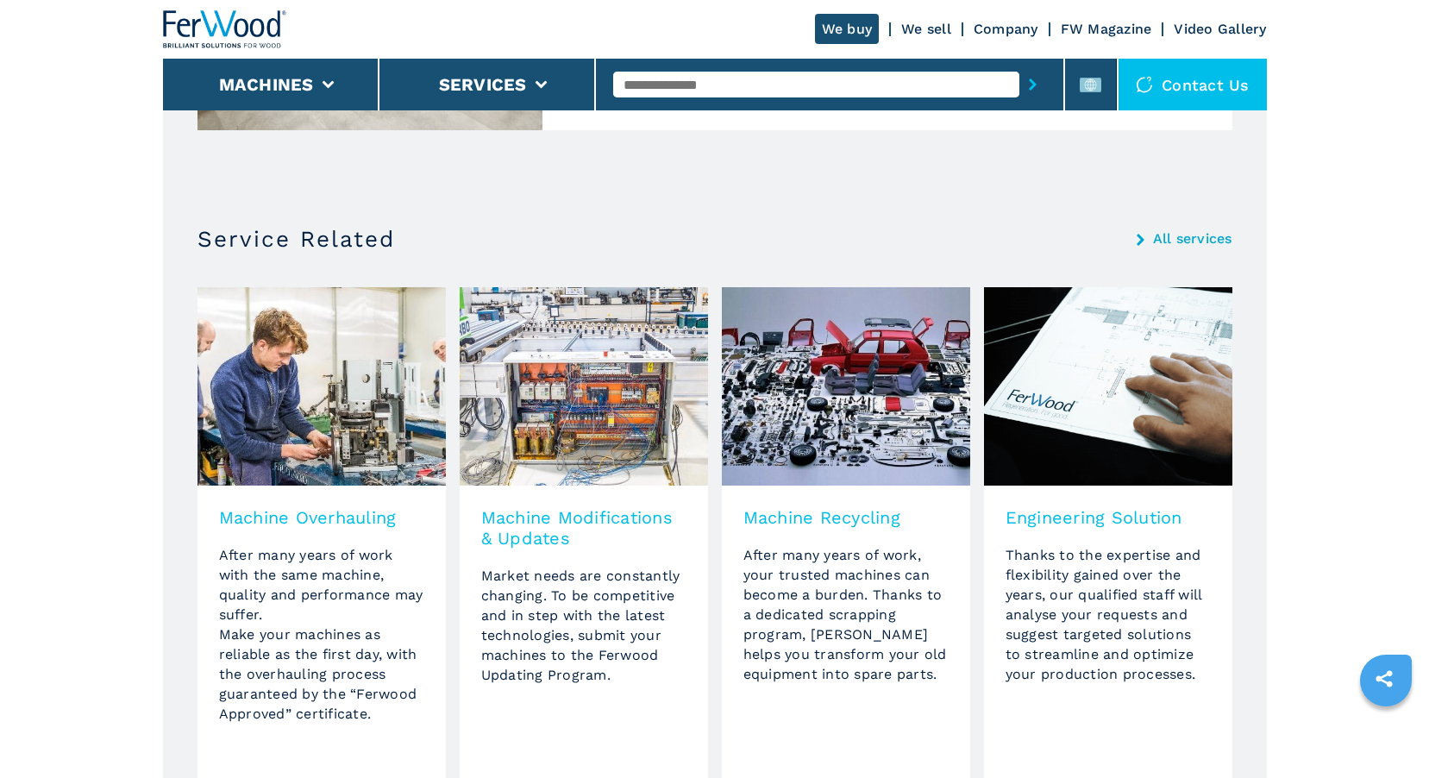
scroll to position [2845, 0]
